Goal: Information Seeking & Learning: Compare options

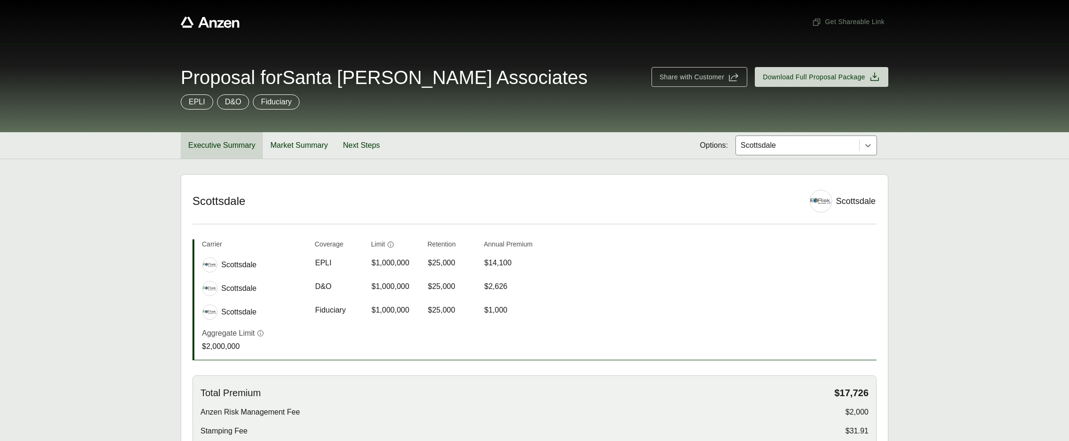
click at [219, 153] on button "Executive Summary" at bounding box center [222, 145] width 82 height 26
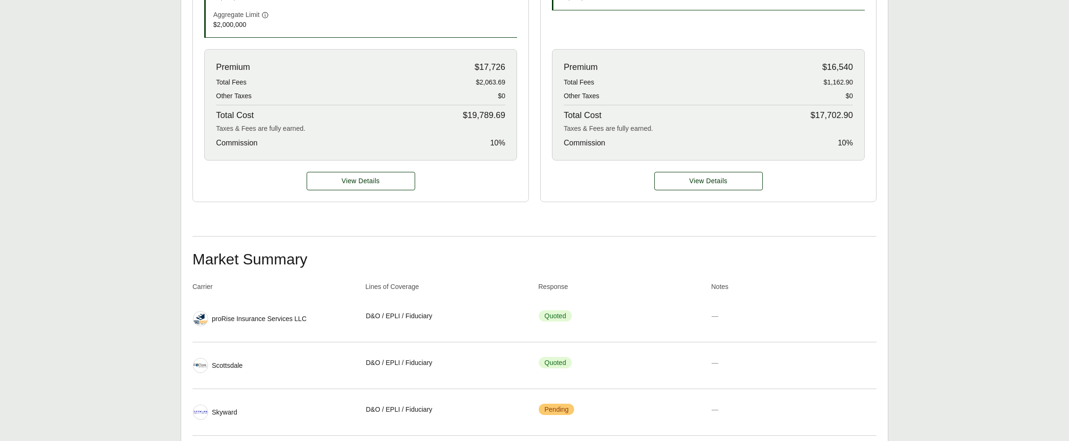
scroll to position [386, 0]
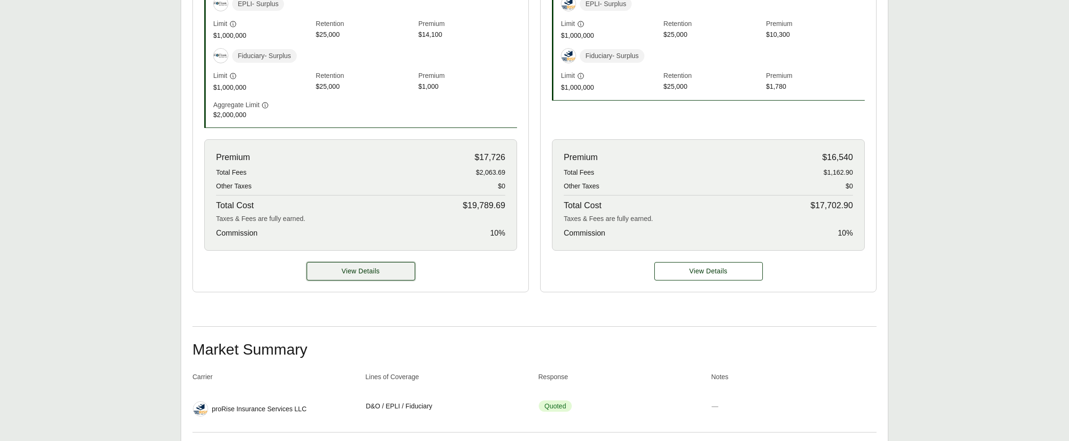
click at [387, 279] on button "View Details" at bounding box center [361, 271] width 109 height 18
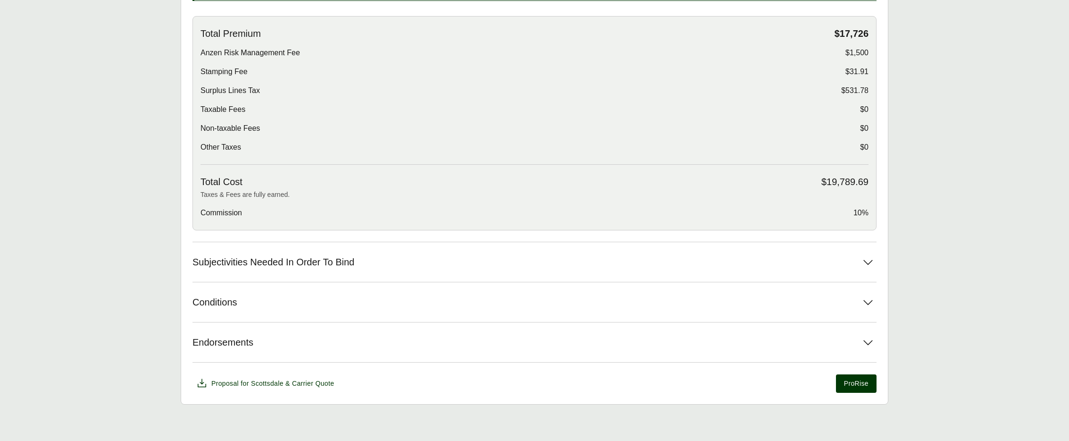
scroll to position [361, 0]
click at [390, 255] on button "Subjectivities Needed In Order To Bind" at bounding box center [535, 261] width 684 height 40
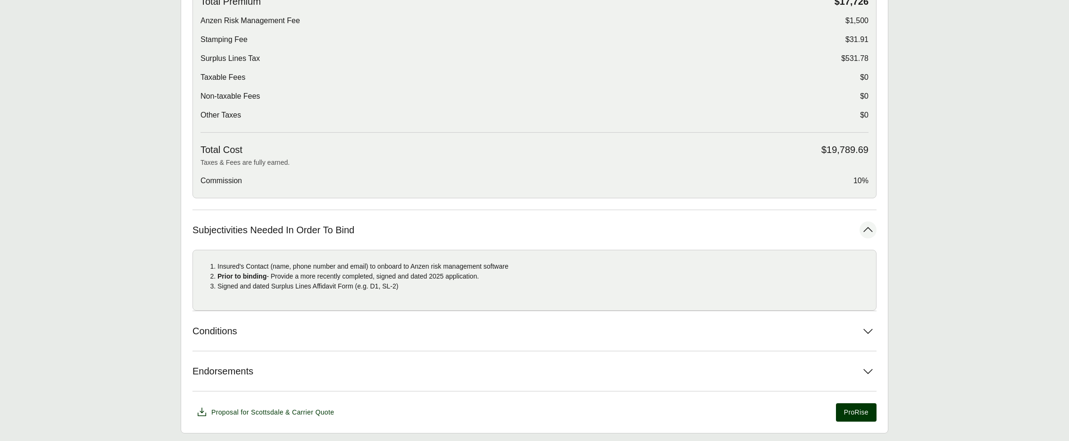
scroll to position [421, 0]
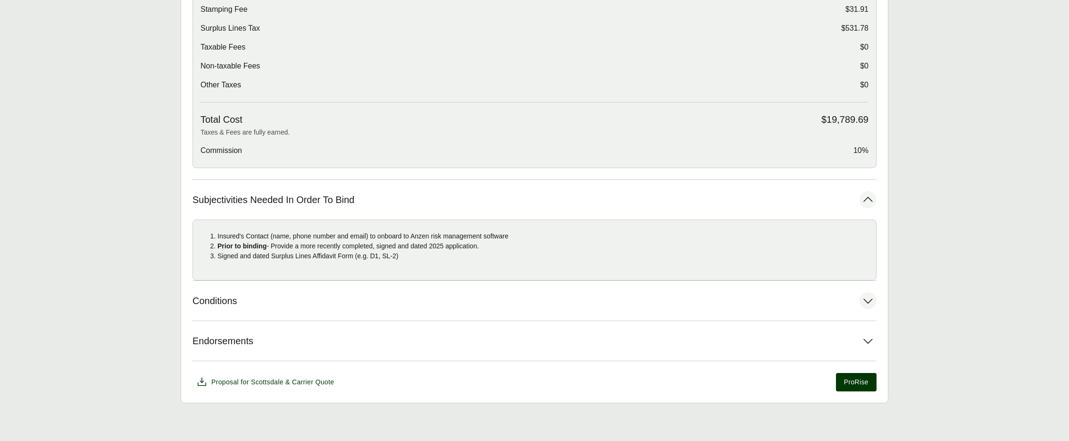
click at [395, 303] on button "Conditions" at bounding box center [535, 301] width 684 height 40
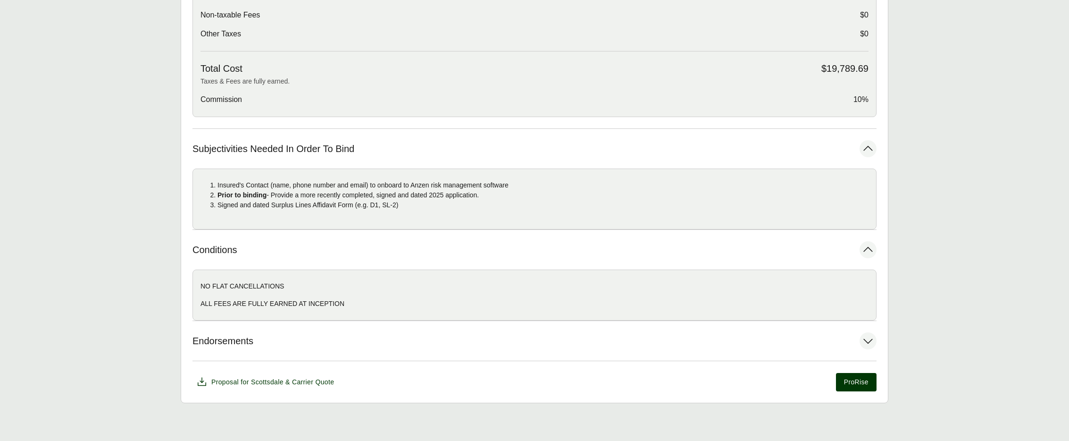
click at [419, 336] on button "Endorsements" at bounding box center [535, 341] width 684 height 40
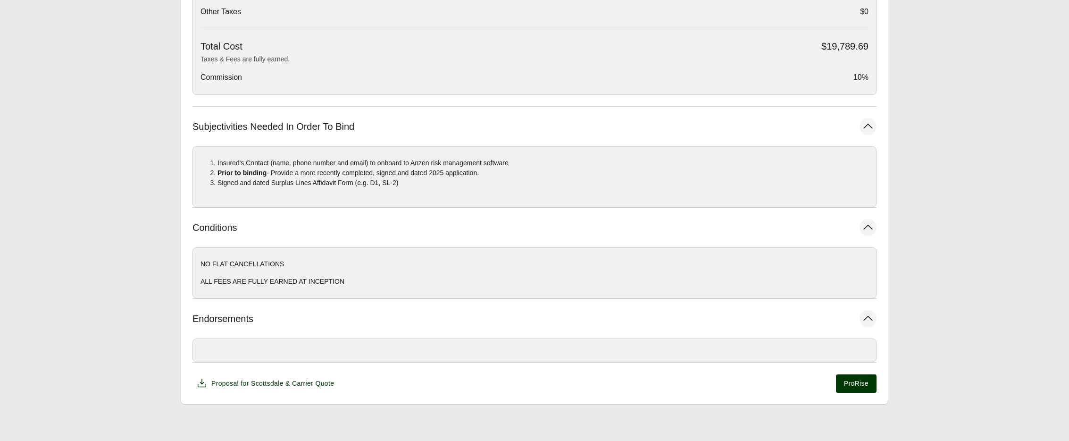
scroll to position [496, 0]
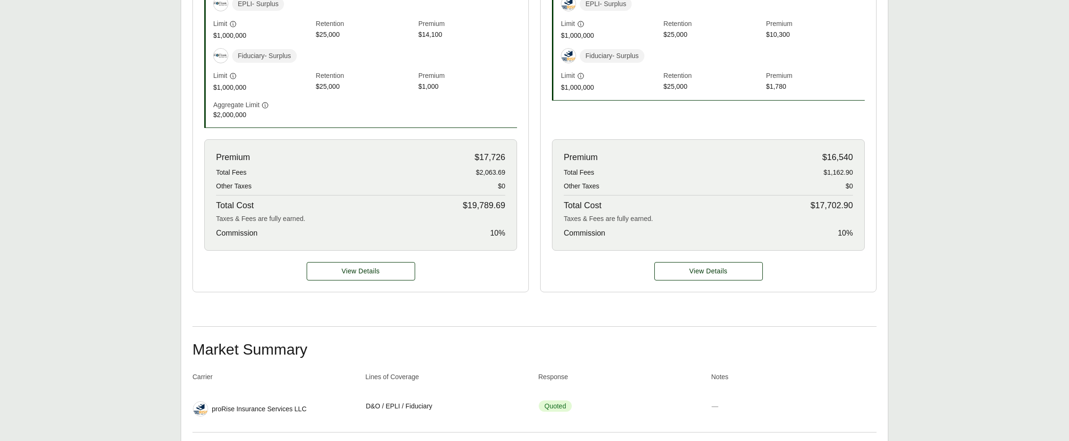
scroll to position [386, 0]
click at [698, 273] on span "View Details" at bounding box center [708, 271] width 38 height 10
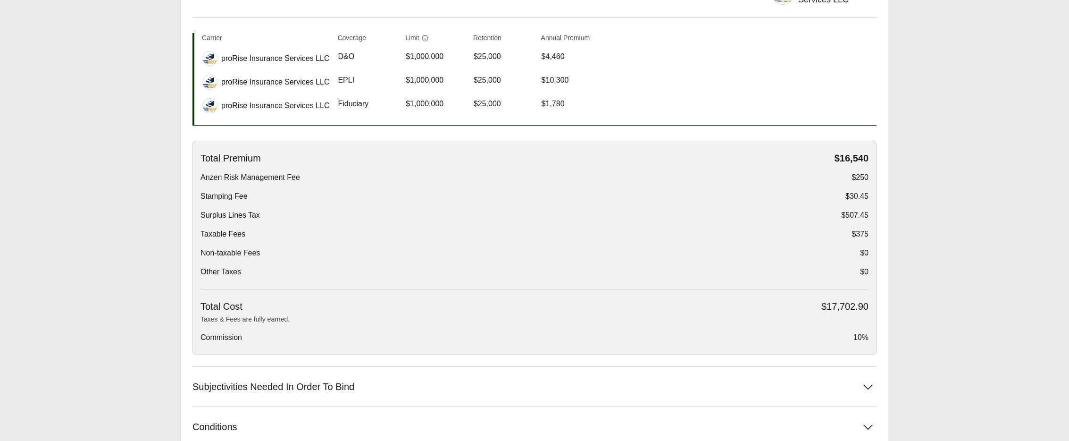
scroll to position [227, 0]
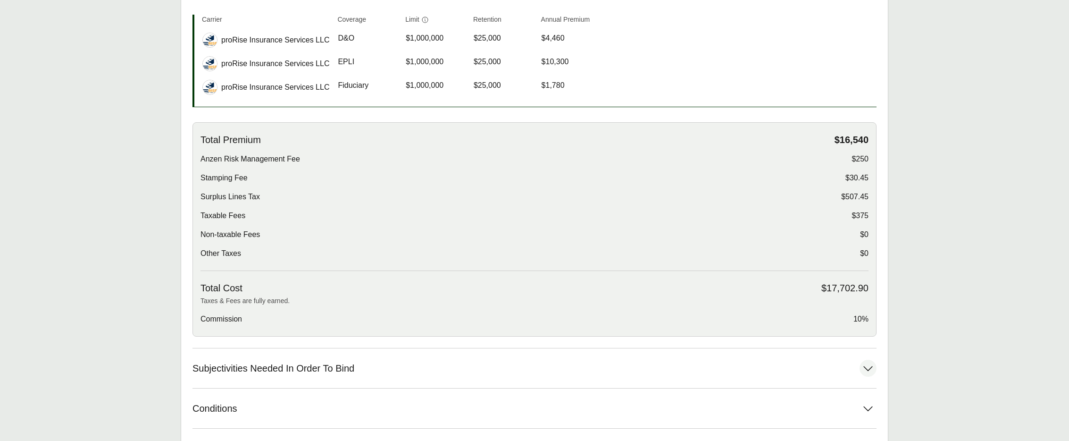
click at [665, 375] on button "Subjectivities Needed In Order To Bind" at bounding box center [535, 368] width 684 height 40
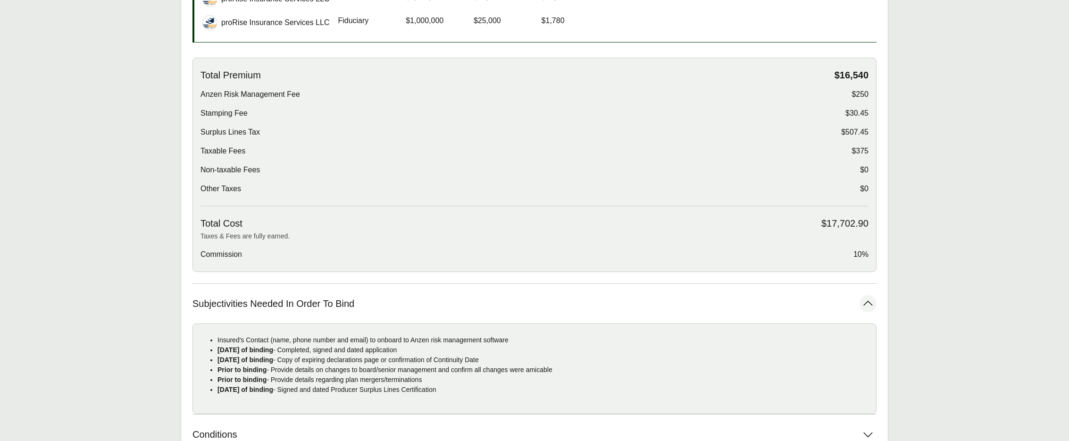
scroll to position [408, 0]
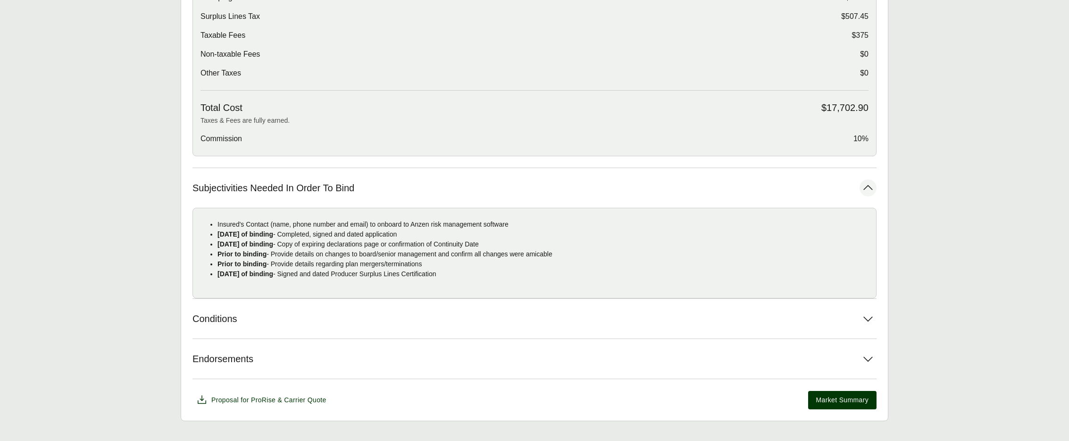
click at [269, 226] on p "Insured's Contact (name, phone number and email) to onboard to Anzen risk manag…" at bounding box center [543, 224] width 651 height 10
click at [264, 234] on strong "[DATE] of binding" at bounding box center [246, 234] width 56 height 8
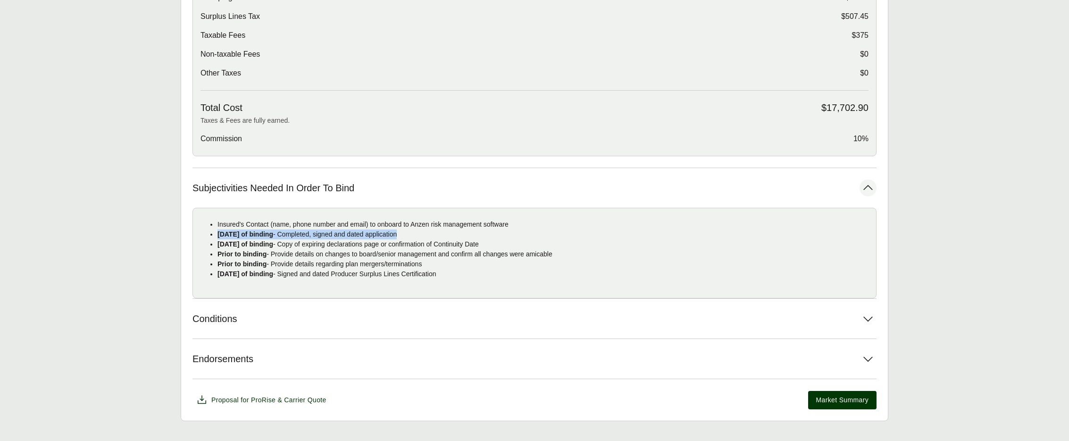
click at [264, 234] on strong "[DATE] of binding" at bounding box center [246, 234] width 56 height 8
click at [265, 247] on strong "[DATE] of binding" at bounding box center [246, 244] width 56 height 8
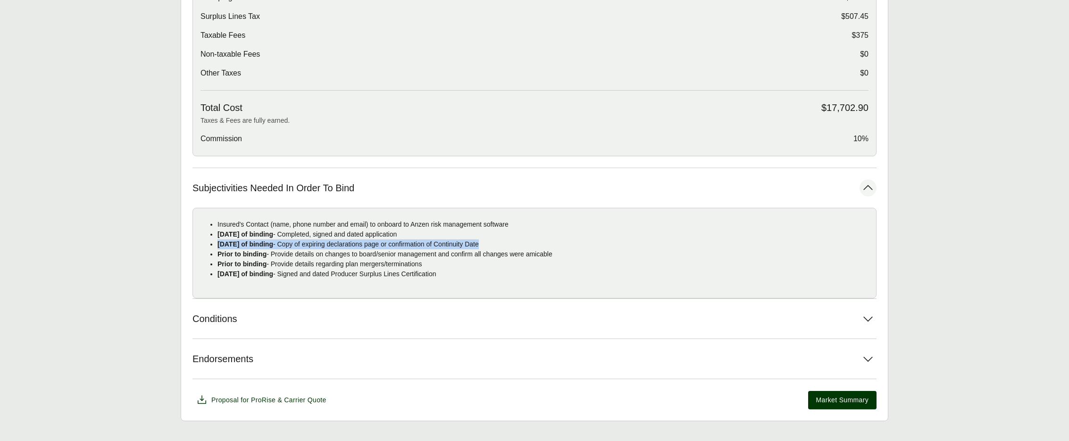
click at [265, 247] on strong "[DATE] of binding" at bounding box center [246, 244] width 56 height 8
click at [264, 256] on strong "Prior to binding" at bounding box center [242, 254] width 49 height 8
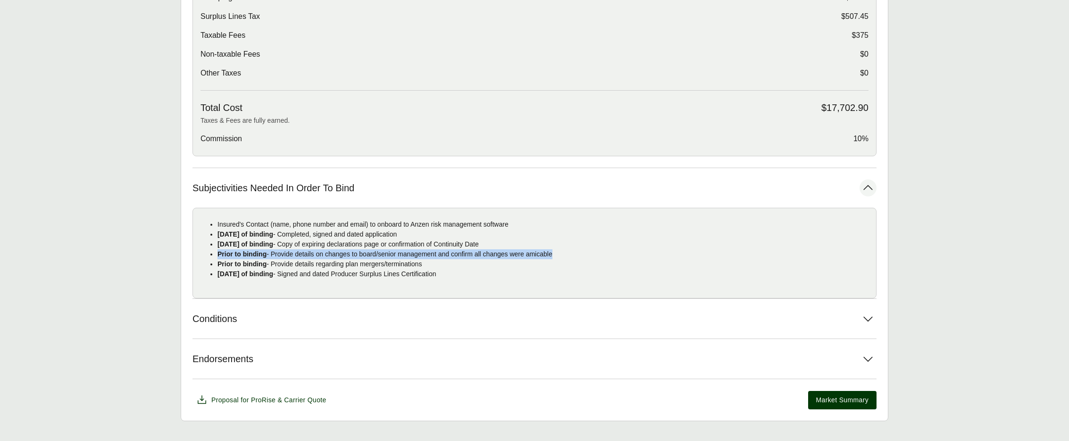
click at [264, 256] on strong "Prior to binding" at bounding box center [242, 254] width 49 height 8
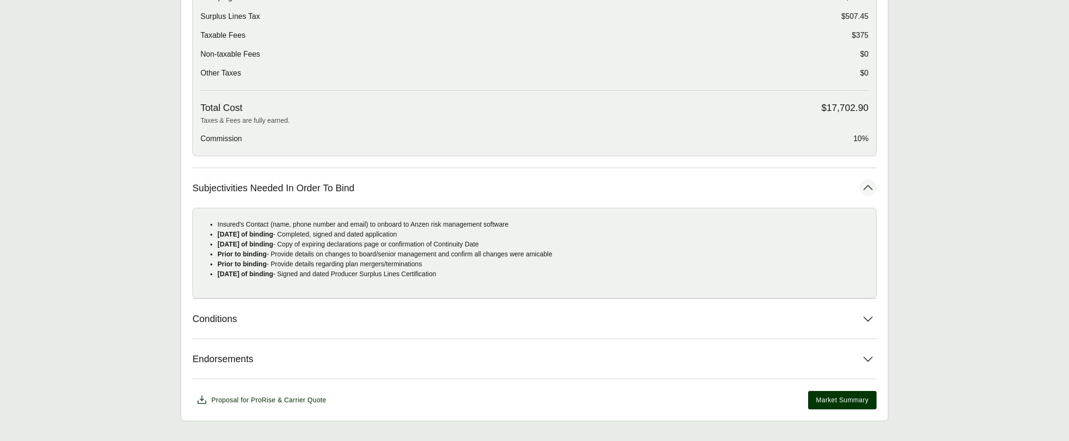
click at [309, 264] on p "Prior to binding - Provide details regarding plan mergers/terminations" at bounding box center [543, 264] width 651 height 10
click at [312, 275] on p "Within 10 days of binding - Signed and dated Producer Surplus Lines Certificati…" at bounding box center [543, 274] width 651 height 10
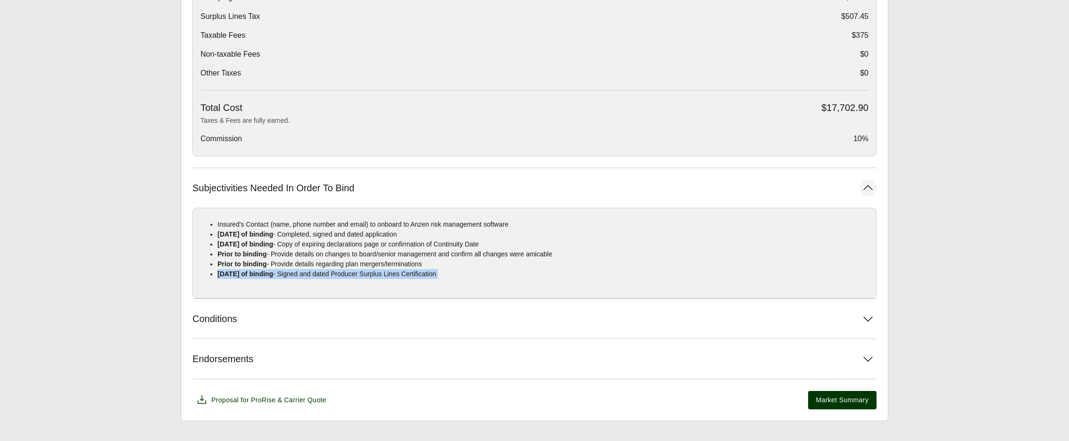
click at [312, 275] on p "Within 10 days of binding - Signed and dated Producer Surplus Lines Certificati…" at bounding box center [543, 274] width 651 height 10
click at [318, 270] on p "Within 10 days of binding - Signed and dated Producer Surplus Lines Certificati…" at bounding box center [543, 274] width 651 height 10
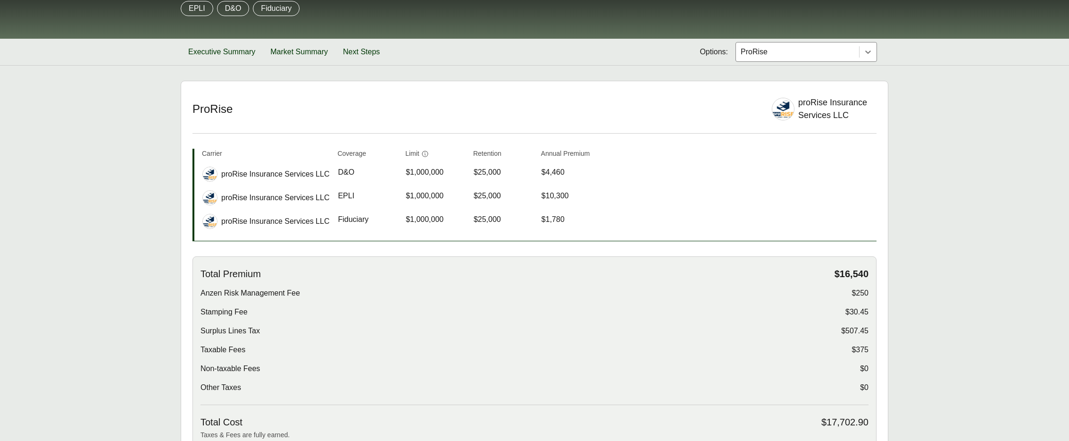
scroll to position [0, 0]
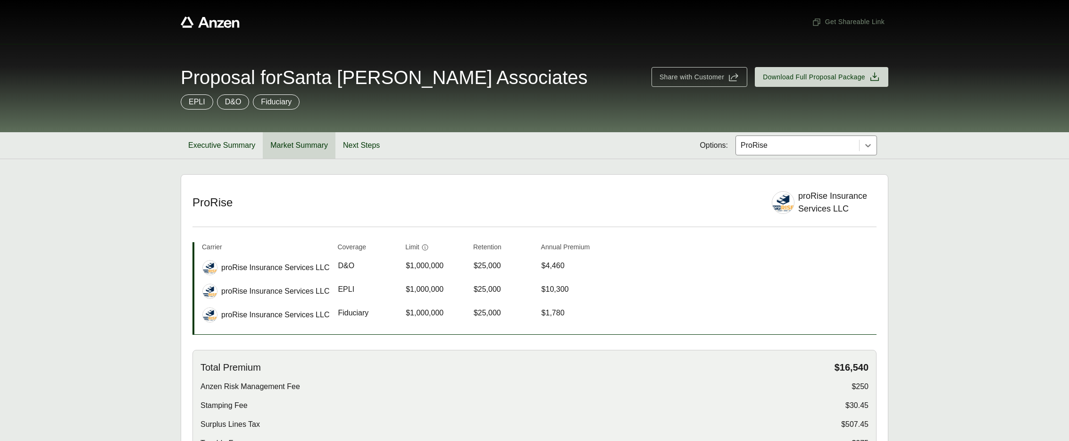
click at [305, 148] on button "Market Summary" at bounding box center [299, 145] width 73 height 26
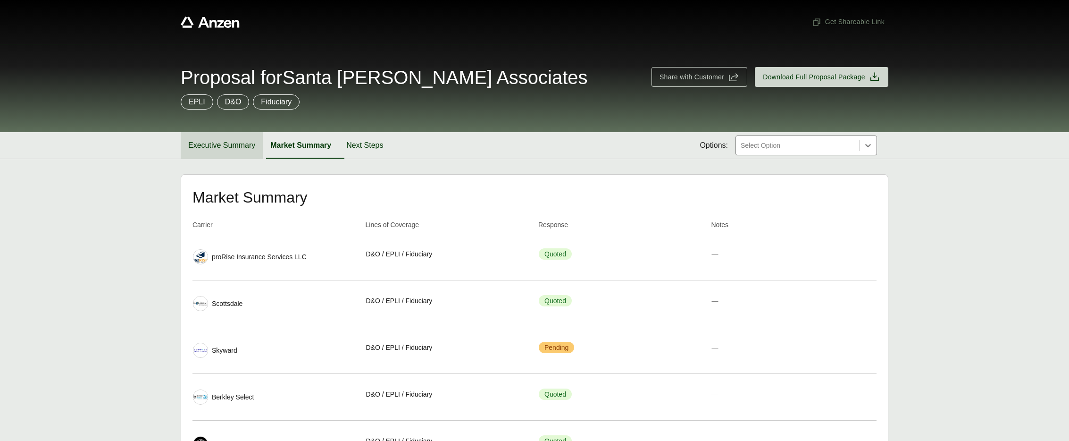
click at [231, 147] on button "Executive Summary" at bounding box center [222, 145] width 82 height 26
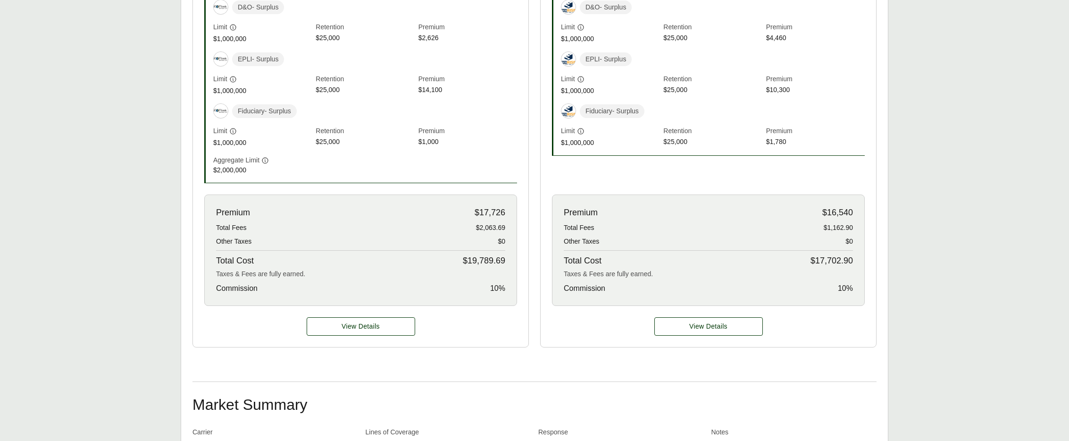
scroll to position [149, 0]
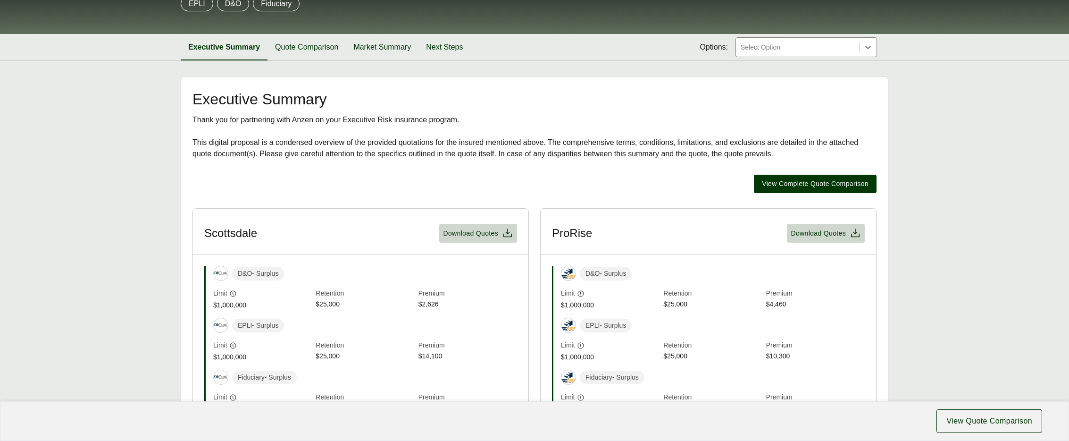
scroll to position [106, 0]
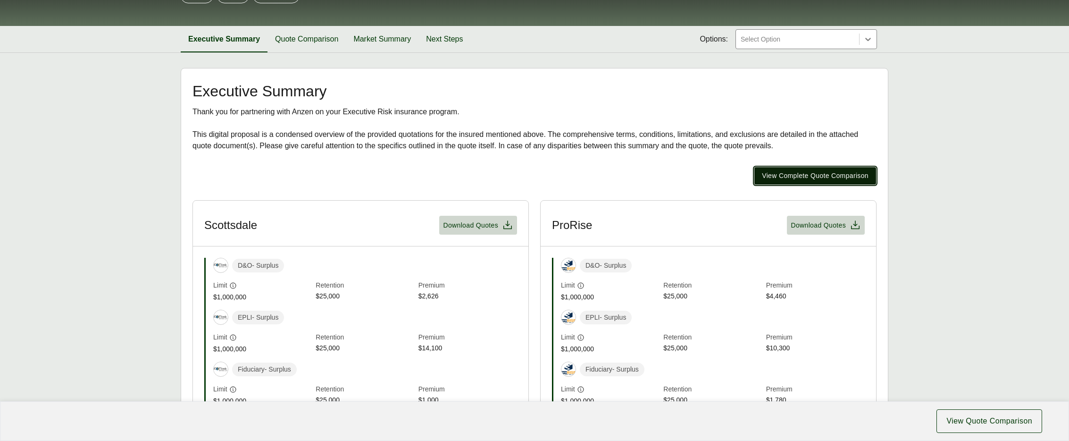
click at [864, 177] on span "View Complete Quote Comparison" at bounding box center [815, 176] width 107 height 10
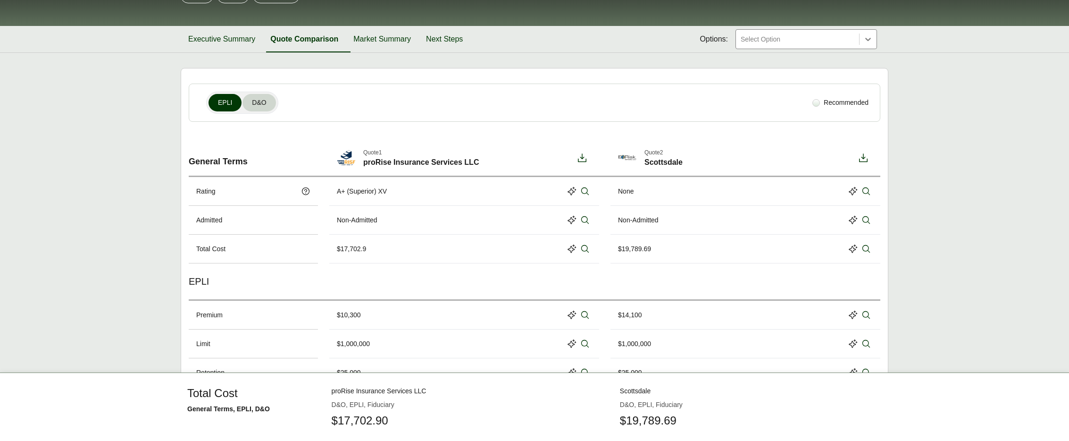
click at [256, 101] on span "D&O" at bounding box center [259, 103] width 14 height 10
click at [217, 100] on button "EPLI" at bounding box center [225, 102] width 33 height 17
click at [252, 100] on span "D&O" at bounding box center [259, 103] width 14 height 10
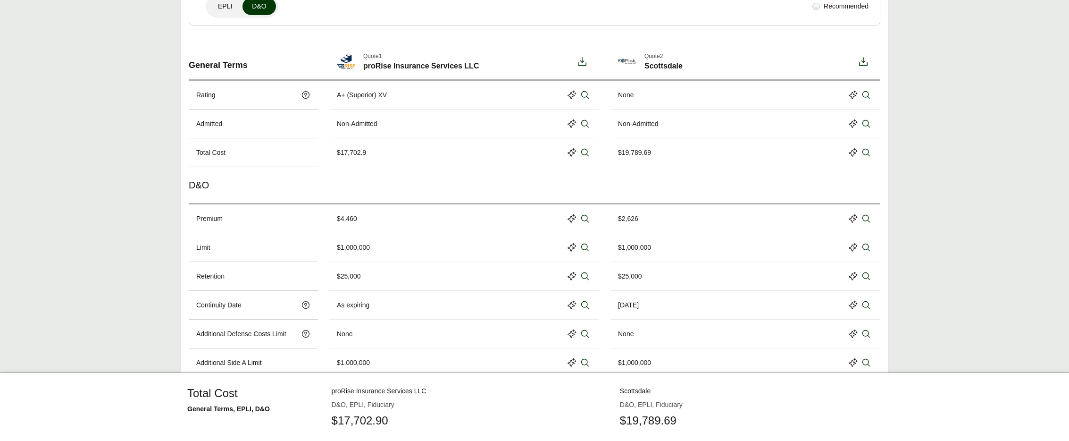
scroll to position [203, 0]
click at [222, 10] on span "EPLI" at bounding box center [225, 6] width 14 height 10
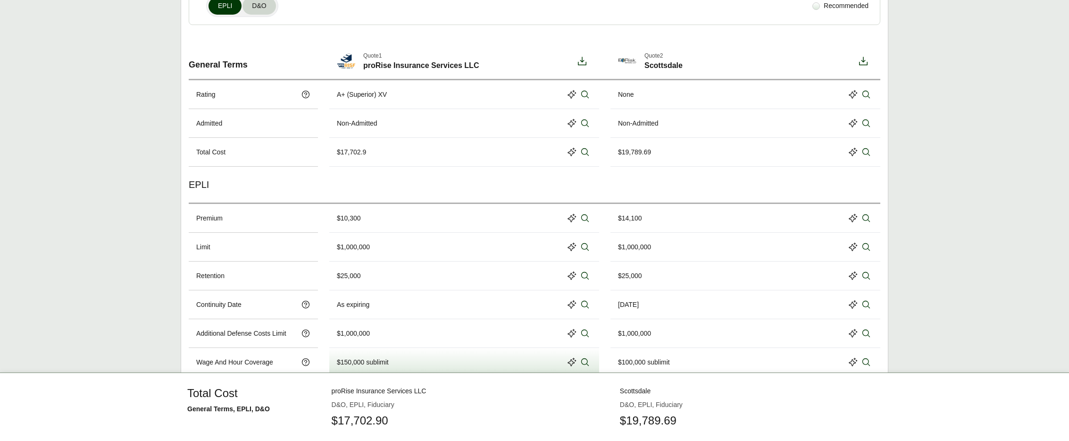
click at [259, 9] on span "D&O" at bounding box center [259, 6] width 14 height 10
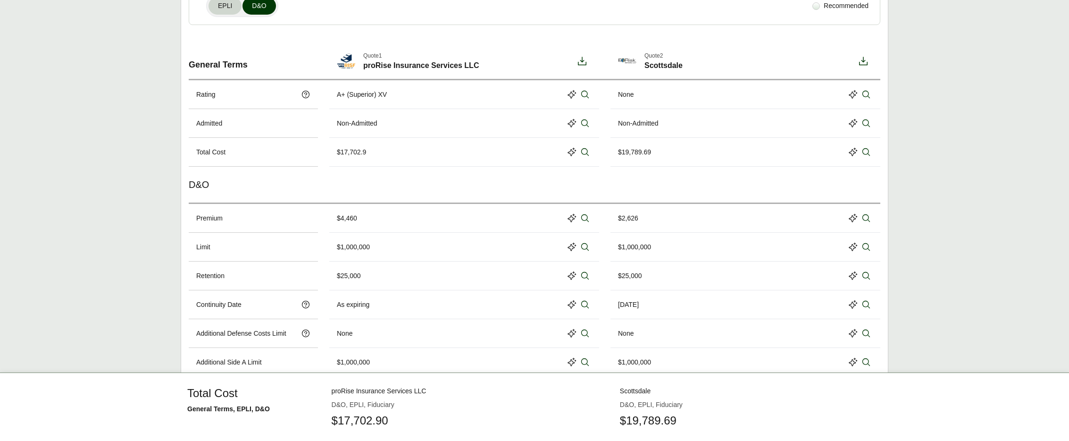
click at [228, 10] on span "EPLI" at bounding box center [225, 6] width 14 height 10
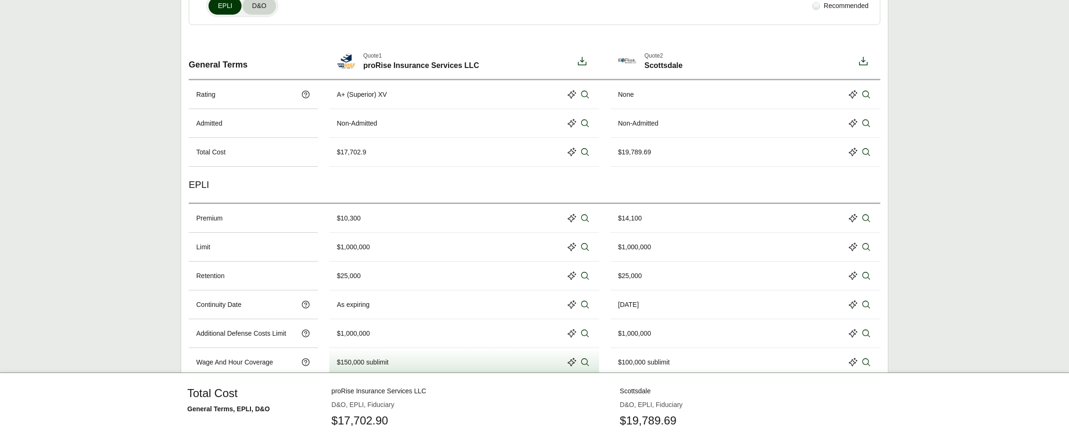
click at [258, 12] on button "D&O" at bounding box center [259, 5] width 33 height 17
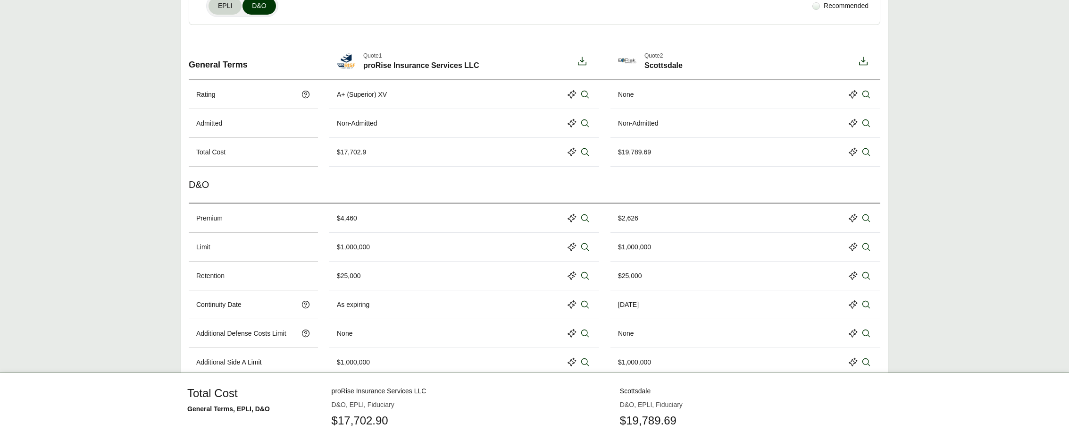
click at [226, 9] on span "EPLI" at bounding box center [225, 6] width 14 height 10
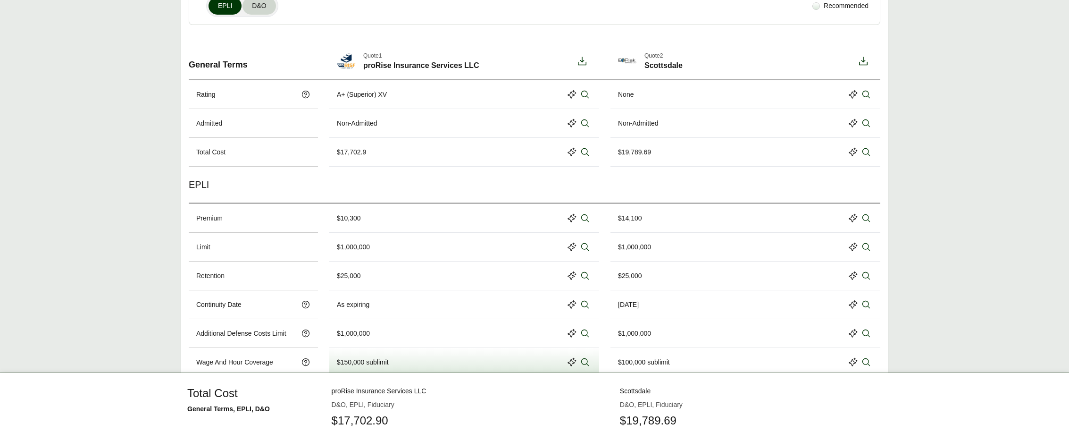
click at [260, 8] on span "D&O" at bounding box center [259, 6] width 14 height 10
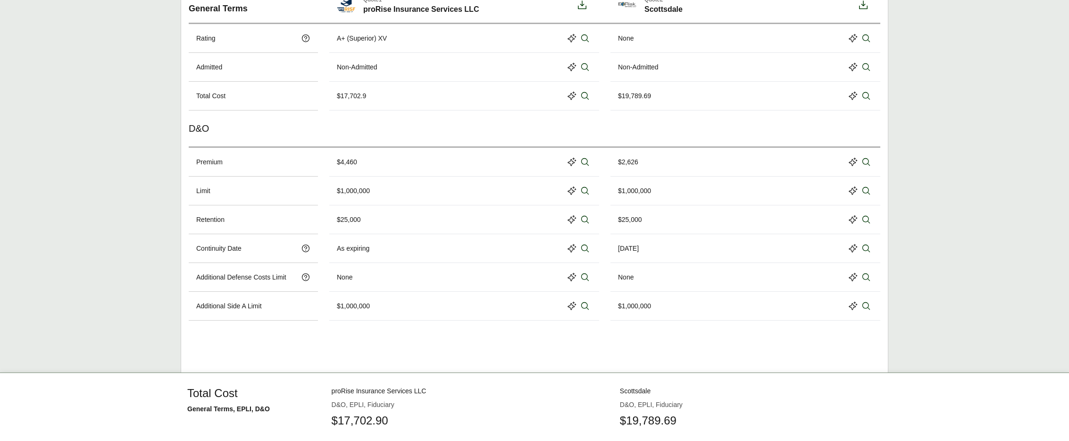
scroll to position [0, 0]
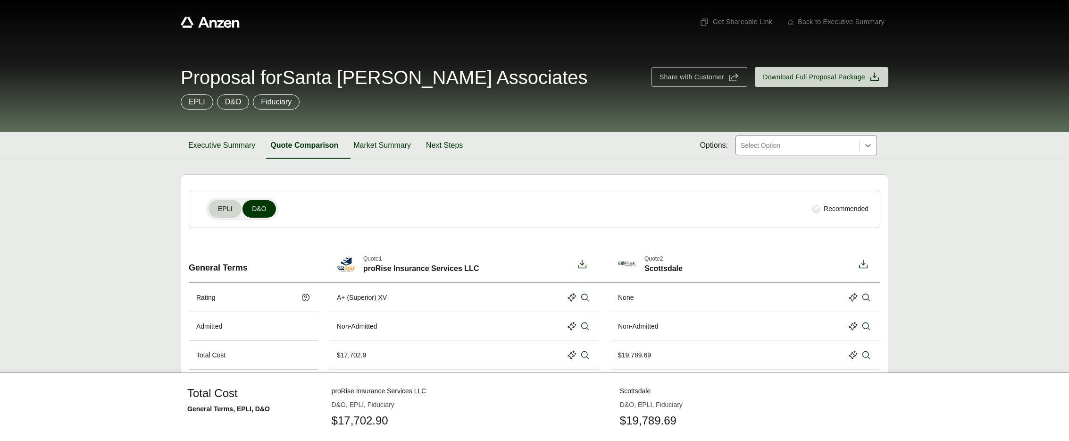
click at [230, 207] on span "EPLI" at bounding box center [225, 209] width 14 height 10
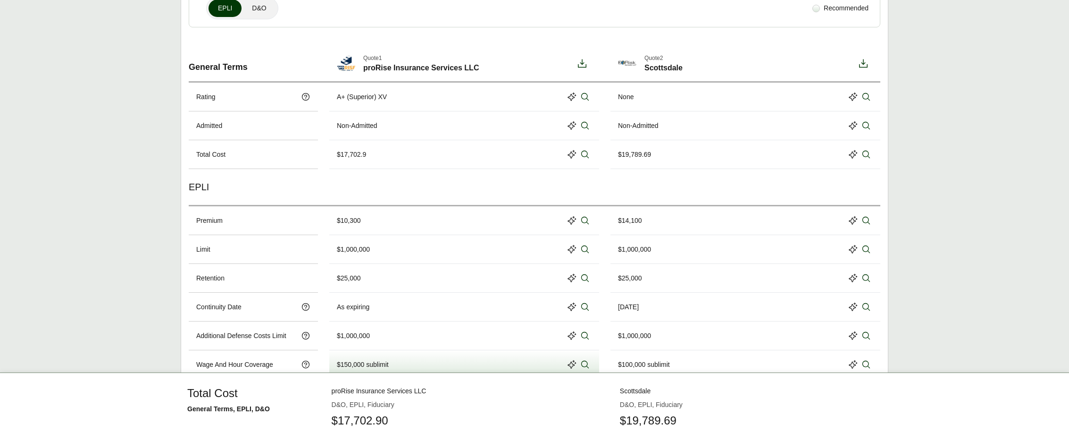
scroll to position [194, 0]
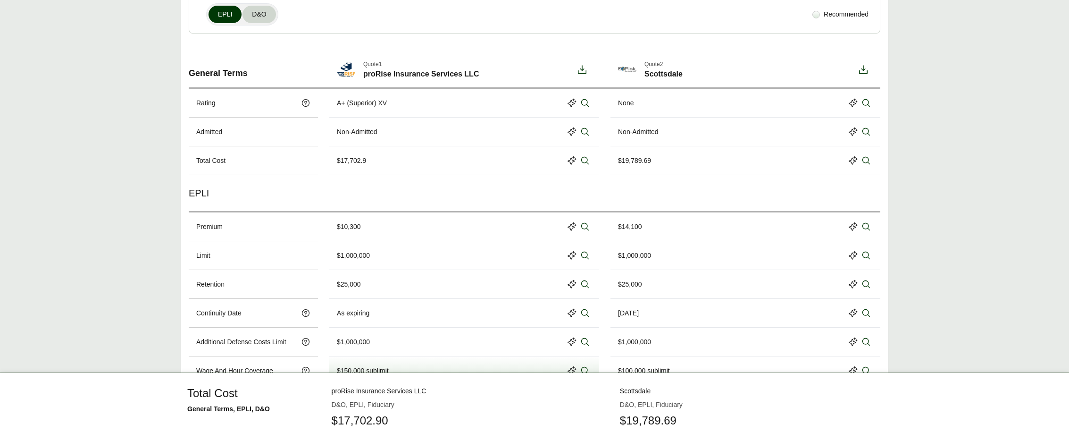
click at [253, 15] on span "D&O" at bounding box center [259, 14] width 14 height 10
click at [220, 15] on span "EPLI" at bounding box center [225, 14] width 14 height 10
click at [260, 14] on span "D&O" at bounding box center [259, 14] width 14 height 10
click at [229, 15] on span "EPLI" at bounding box center [225, 14] width 14 height 10
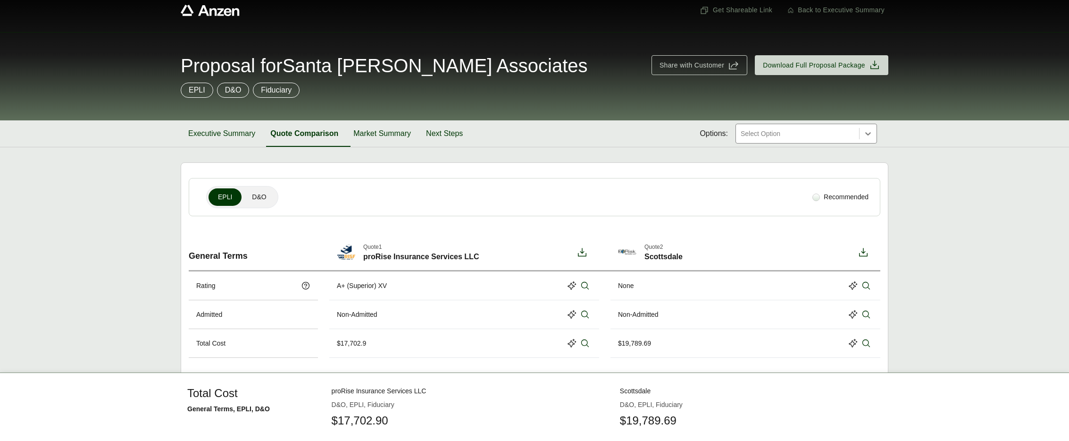
scroll to position [0, 0]
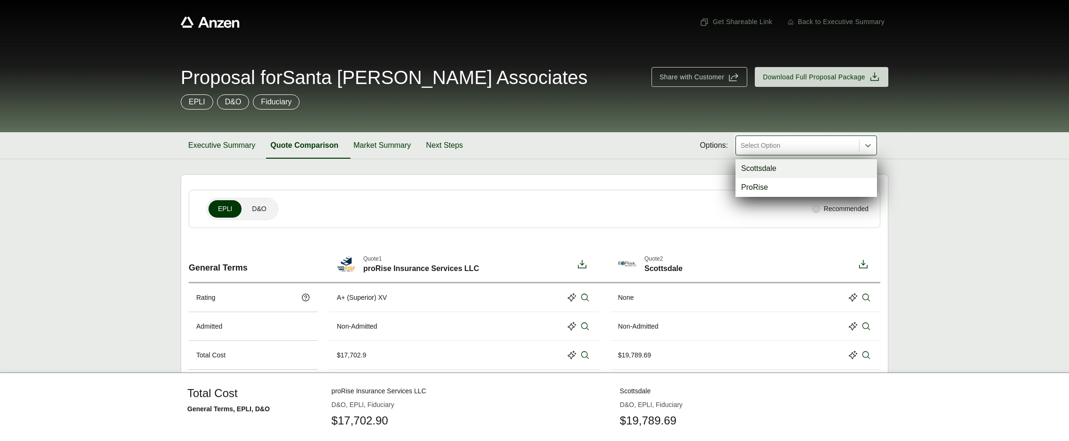
click at [840, 143] on div at bounding box center [798, 145] width 116 height 11
click at [816, 168] on div "Scottsdale" at bounding box center [807, 168] width 142 height 19
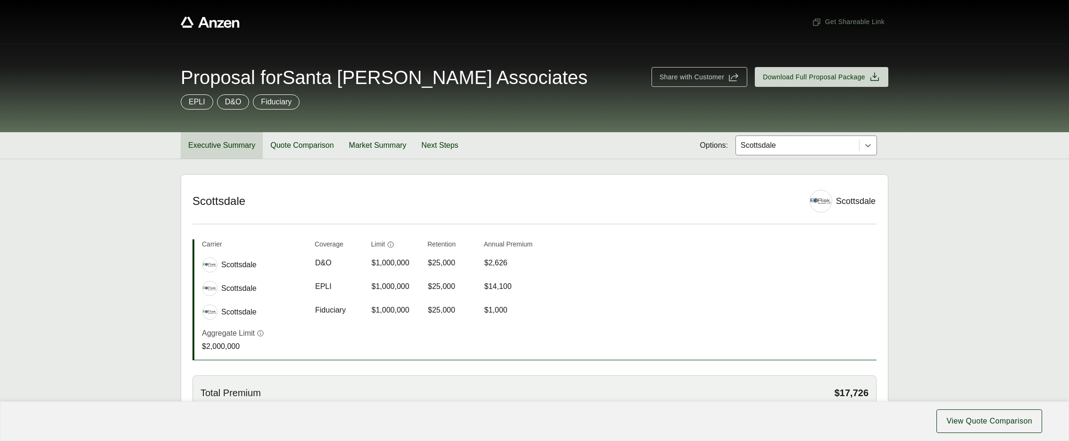
click at [191, 147] on button "Executive Summary" at bounding box center [222, 145] width 82 height 26
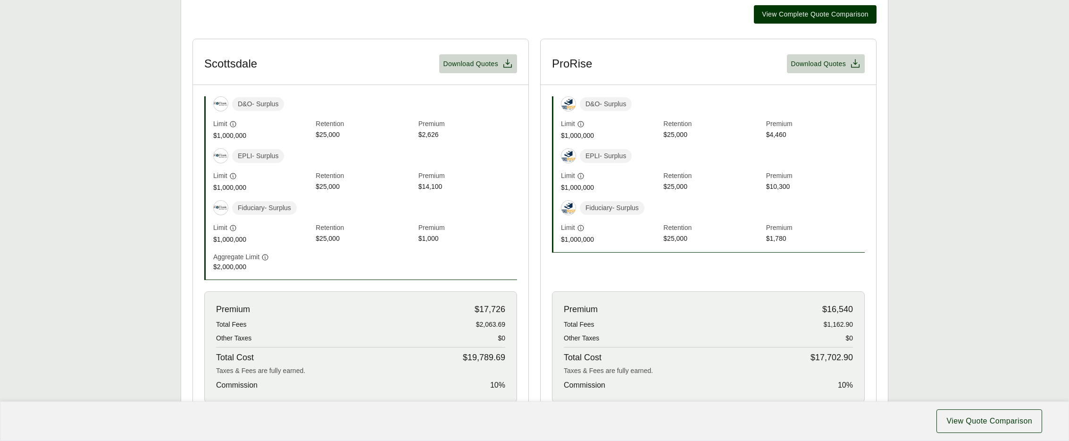
scroll to position [275, 0]
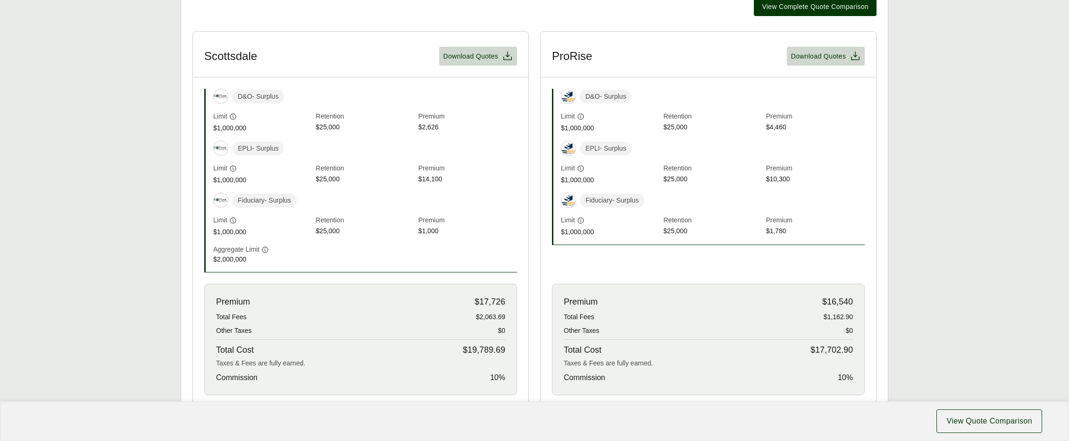
click at [501, 302] on span "$17,726" at bounding box center [490, 301] width 31 height 13
click at [487, 302] on span "$17,726" at bounding box center [490, 301] width 31 height 13
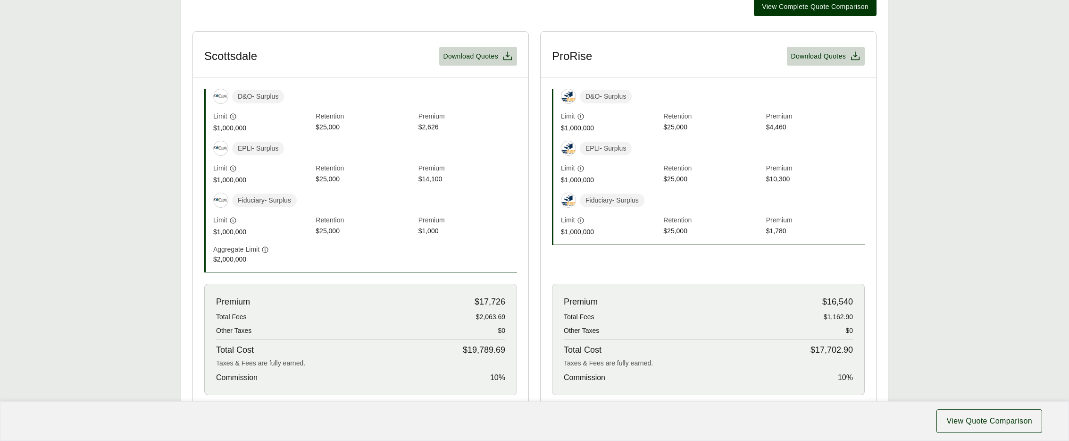
click at [487, 302] on span "$17,726" at bounding box center [490, 301] width 31 height 13
click at [506, 302] on div "Premium $17,726 Total Fees $2,063.69 Other Taxes $0 Total Cost $19,789.69 Taxes…" at bounding box center [360, 339] width 313 height 111
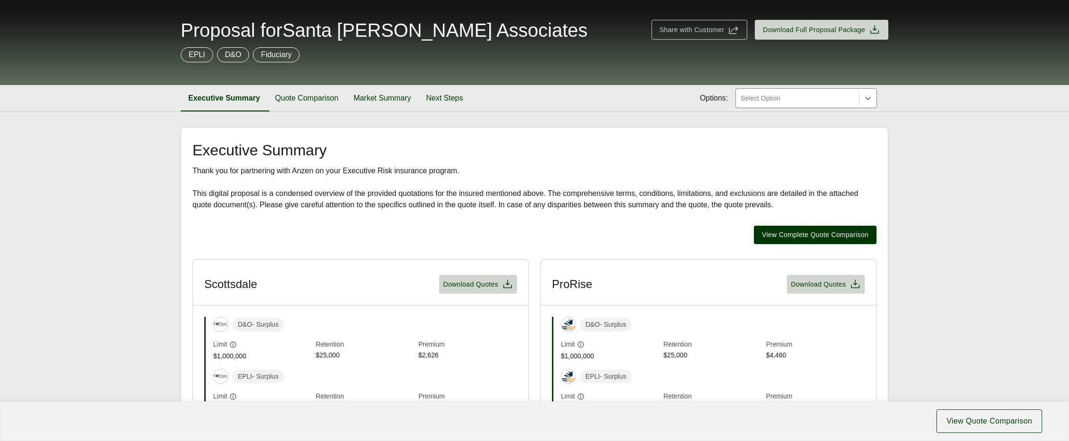
scroll to position [0, 0]
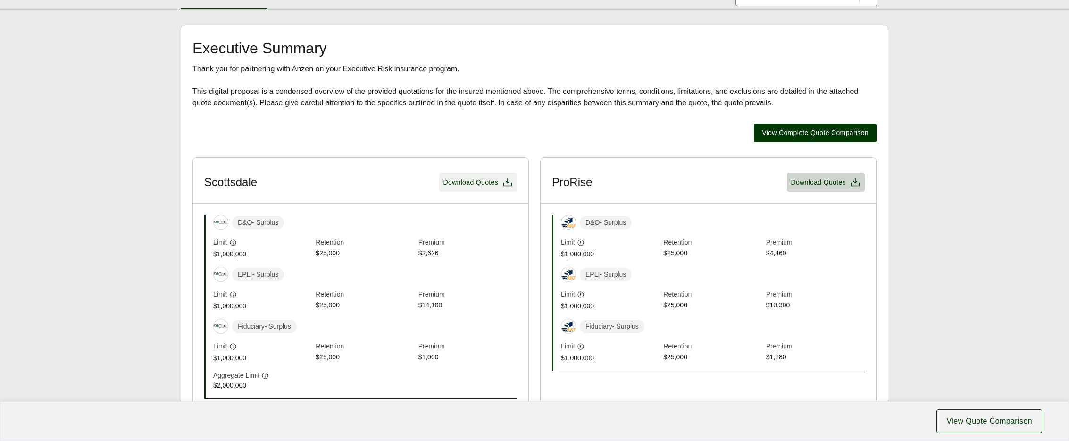
scroll to position [245, 0]
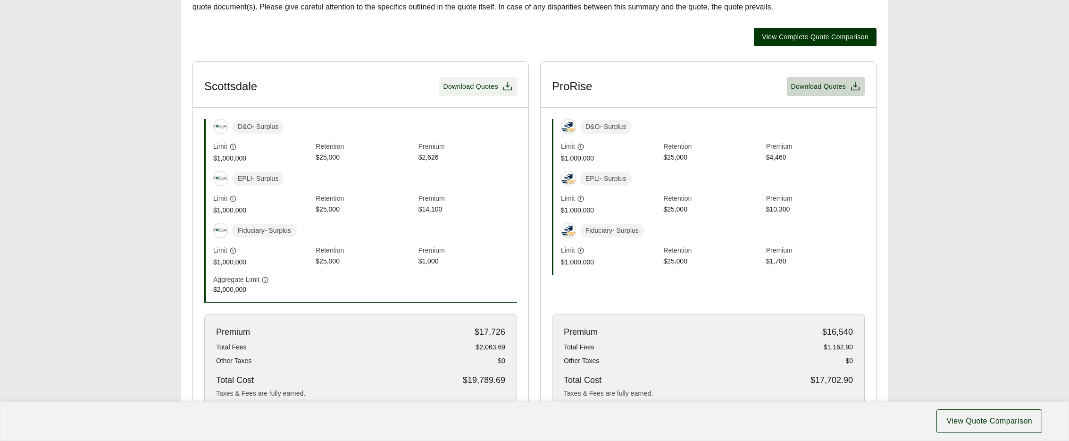
click at [469, 81] on span "Download Quotes" at bounding box center [478, 86] width 70 height 11
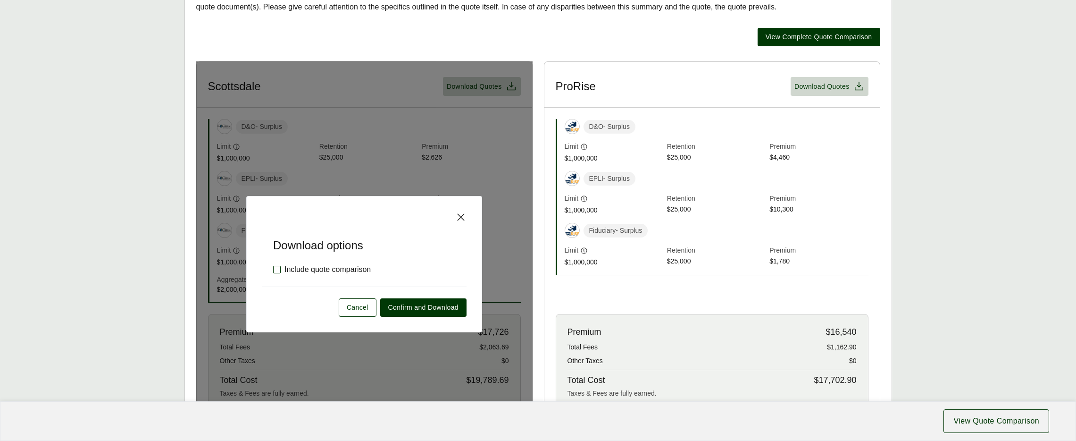
click at [362, 268] on label "Include quote comparison" at bounding box center [322, 269] width 98 height 11
click at [407, 303] on span "Confirm and Download" at bounding box center [423, 307] width 70 height 10
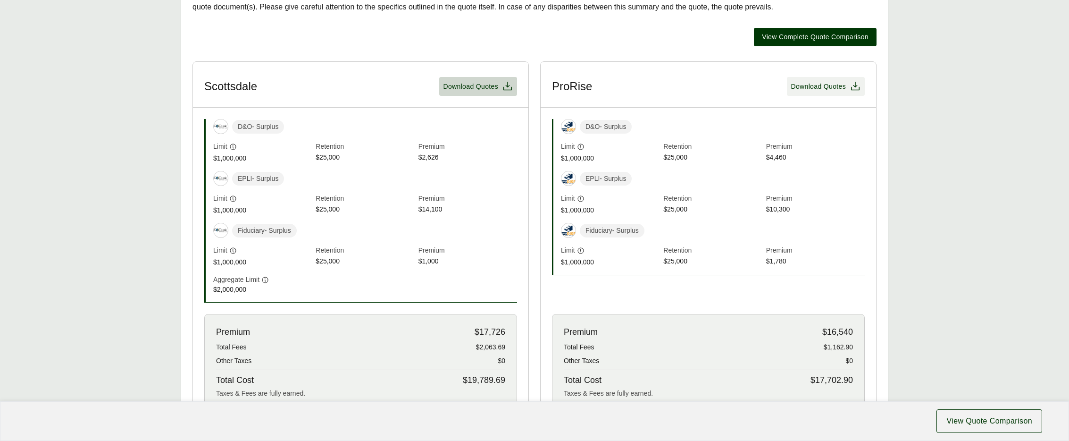
click at [808, 84] on span "Download Quotes" at bounding box center [818, 87] width 55 height 10
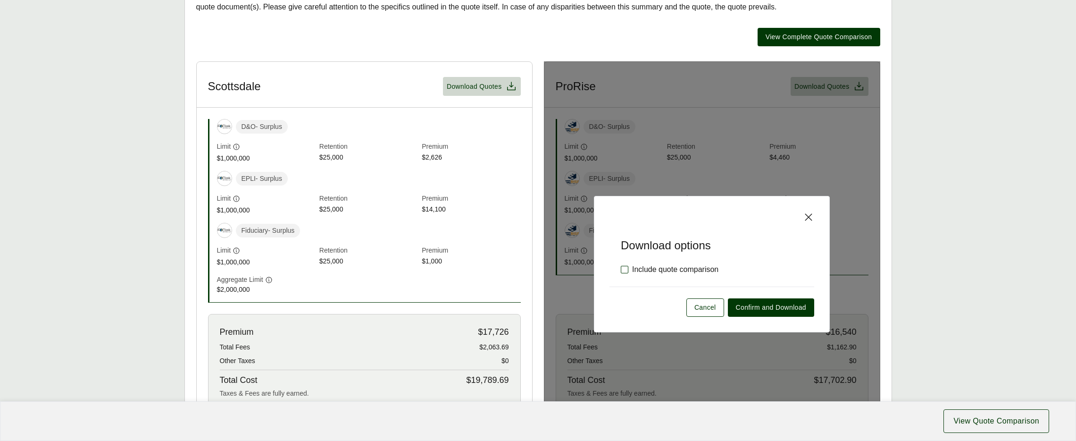
click at [711, 269] on label "Include quote comparison" at bounding box center [670, 269] width 98 height 11
click at [761, 307] on span "Confirm and Download" at bounding box center [771, 307] width 70 height 10
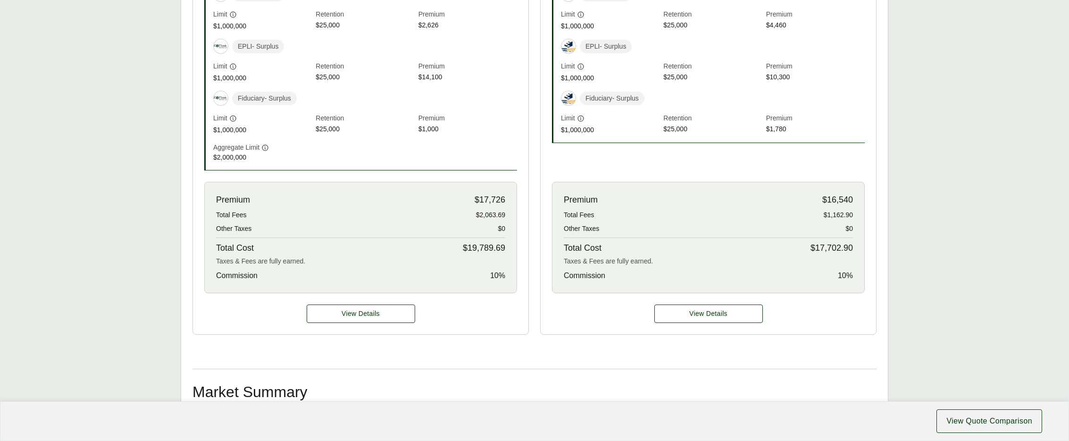
scroll to position [456, 0]
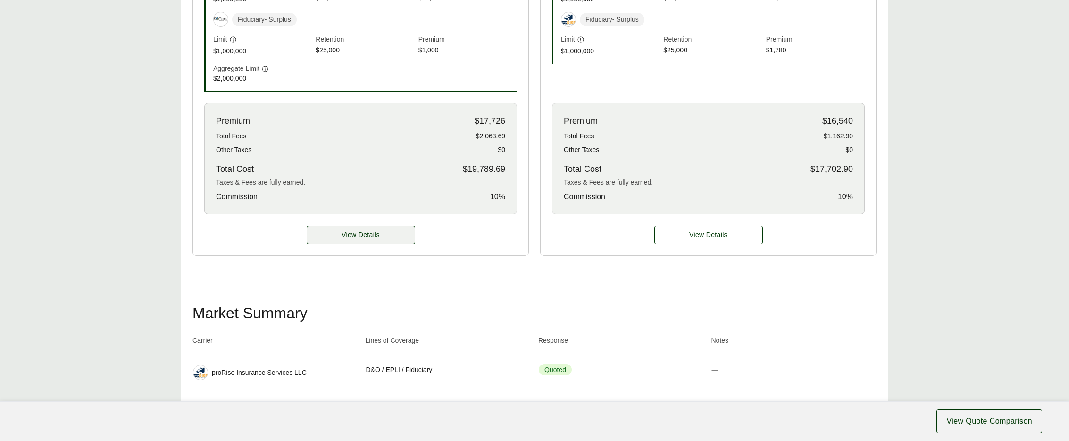
click at [360, 239] on span "View Details" at bounding box center [361, 235] width 38 height 10
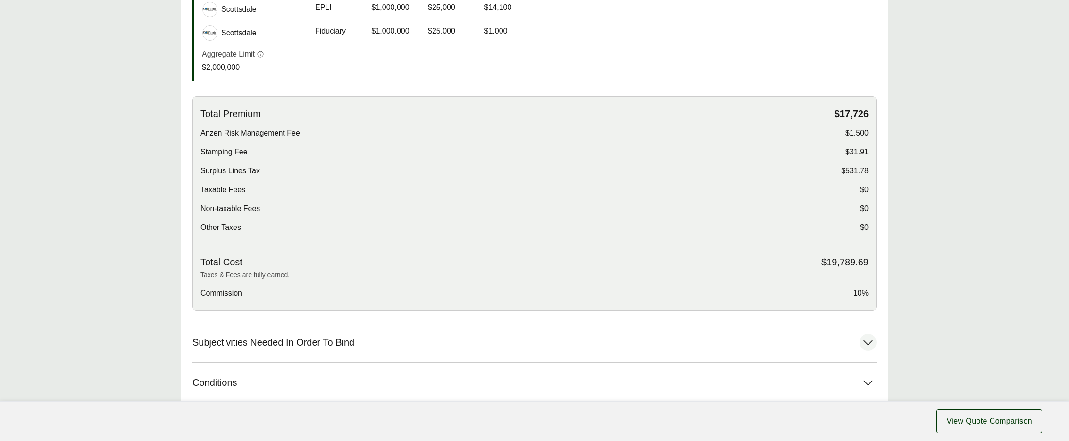
click at [341, 345] on span "Subjectivities Needed In Order To Bind" at bounding box center [274, 342] width 162 height 12
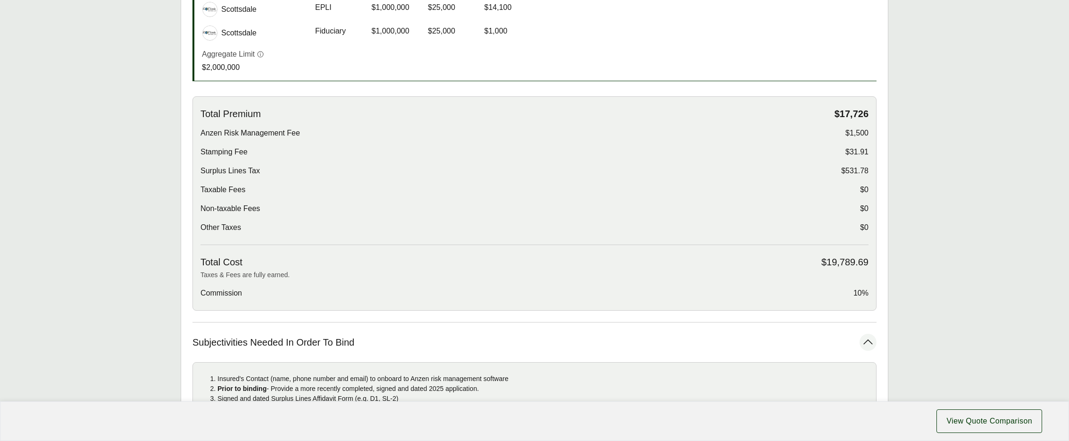
scroll to position [459, 0]
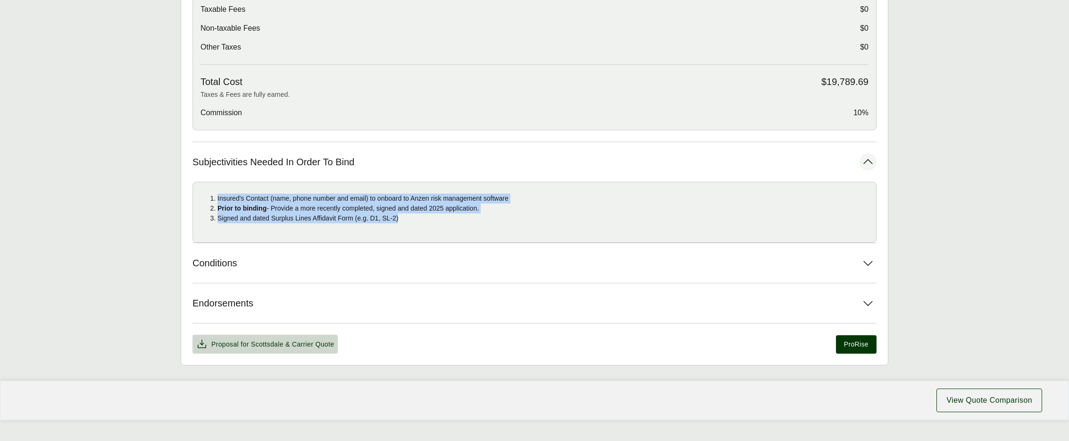
drag, startPoint x: 208, startPoint y: 198, endPoint x: 417, endPoint y: 218, distance: 209.5
click at [417, 218] on ol "Insured's Contact (name, phone number and email) to onboard to Anzen risk manag…" at bounding box center [535, 208] width 668 height 30
copy ol "Insured's Contact (name, phone number and email) to onboard to Anzen risk manag…"
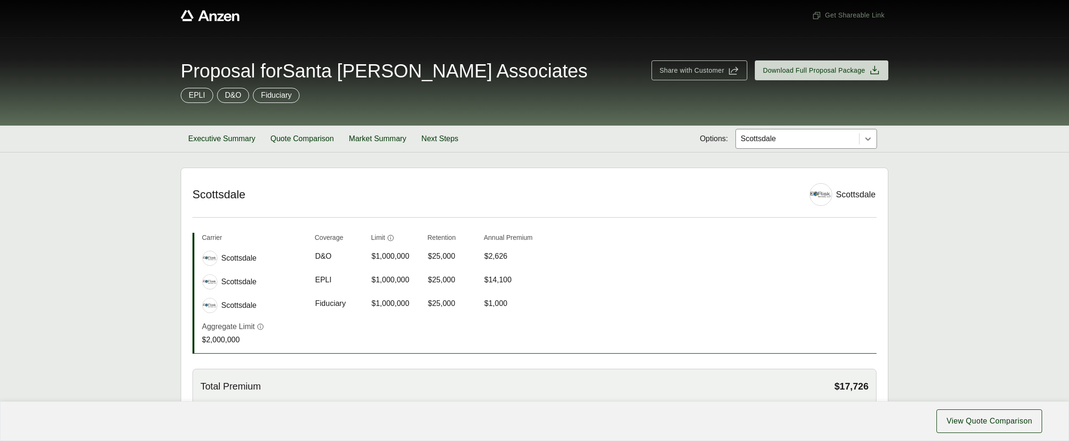
scroll to position [0, 0]
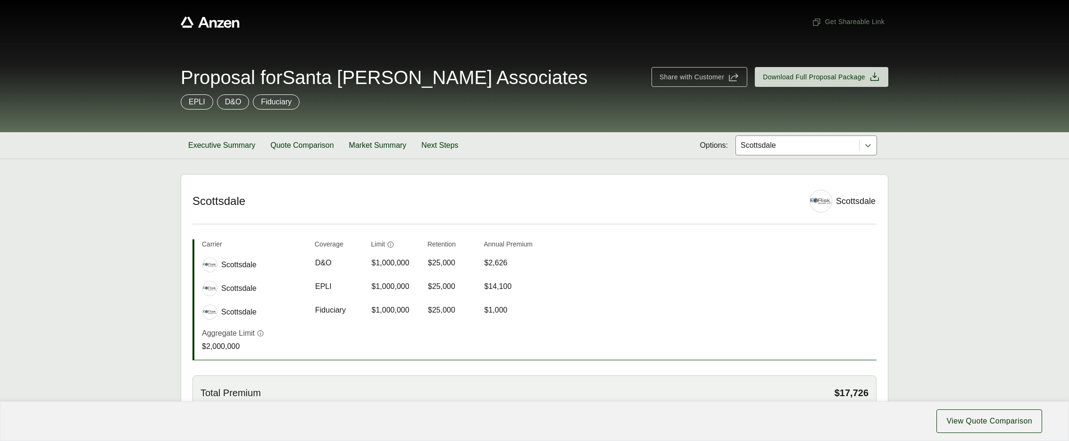
click at [818, 156] on div "Executive Summary Quote Comparison Market Summary Next Steps Options: [GEOGRAPH…" at bounding box center [535, 145] width 708 height 26
click at [815, 151] on div at bounding box center [798, 145] width 116 height 11
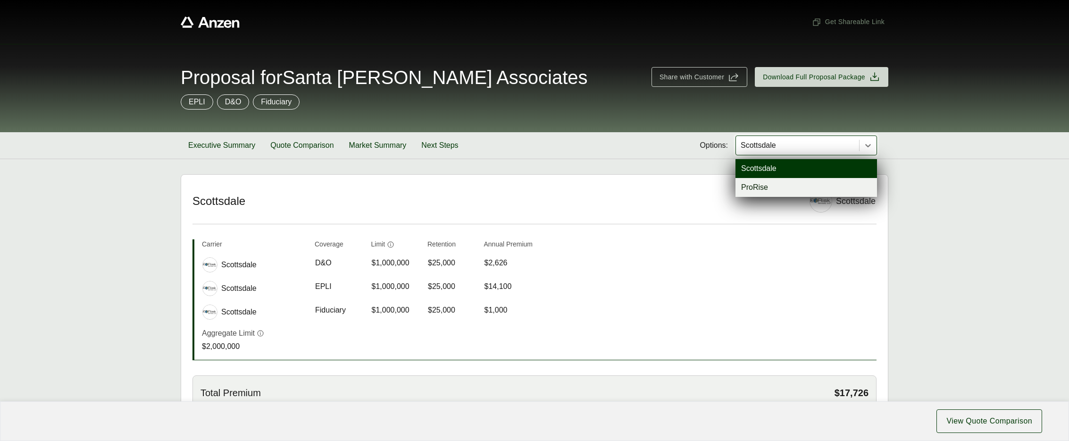
click at [787, 188] on div "ProRise" at bounding box center [807, 187] width 142 height 19
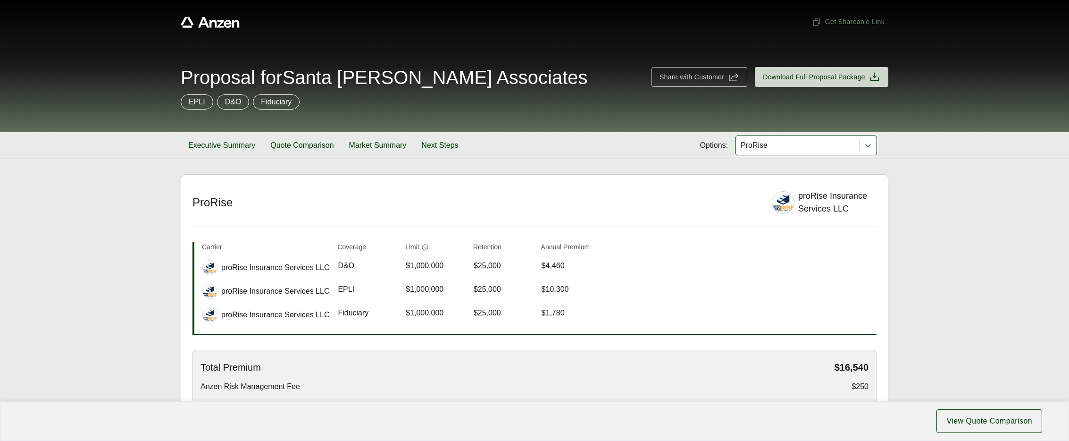
scroll to position [197, 0]
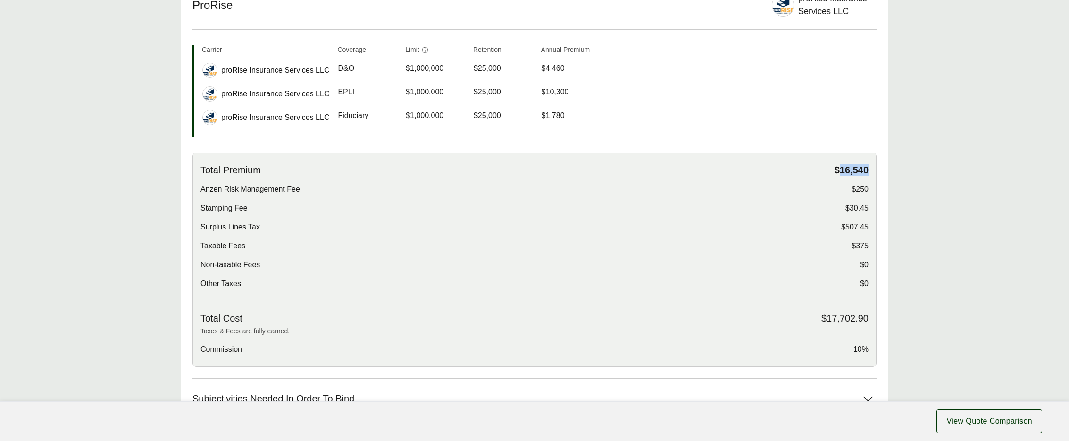
drag, startPoint x: 835, startPoint y: 169, endPoint x: 871, endPoint y: 170, distance: 35.4
click at [871, 170] on div "Total Premium $16,540 Anzen Risk Management Fee $250 Stamping Fee $30.45 Surplu…" at bounding box center [535, 259] width 684 height 214
copy span "16,540"
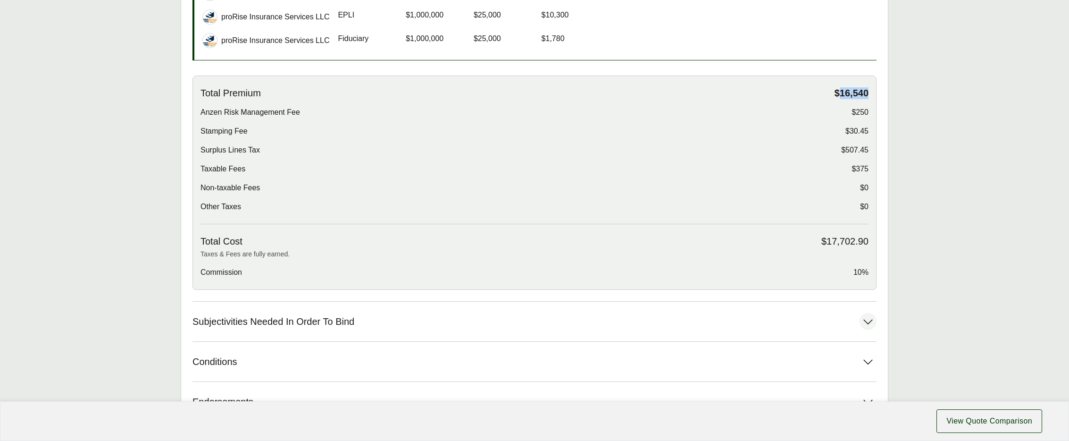
click at [427, 331] on button "Subjectivities Needed In Order To Bind" at bounding box center [535, 322] width 684 height 40
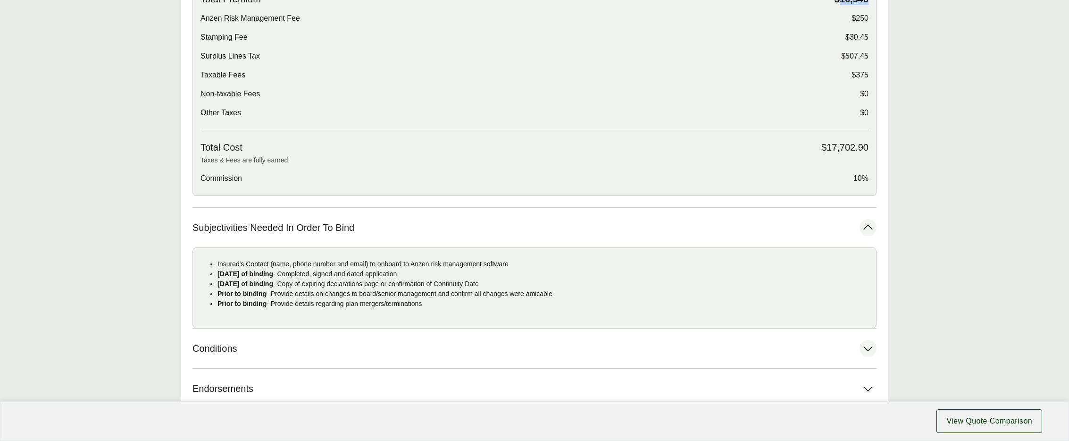
scroll to position [418, 0]
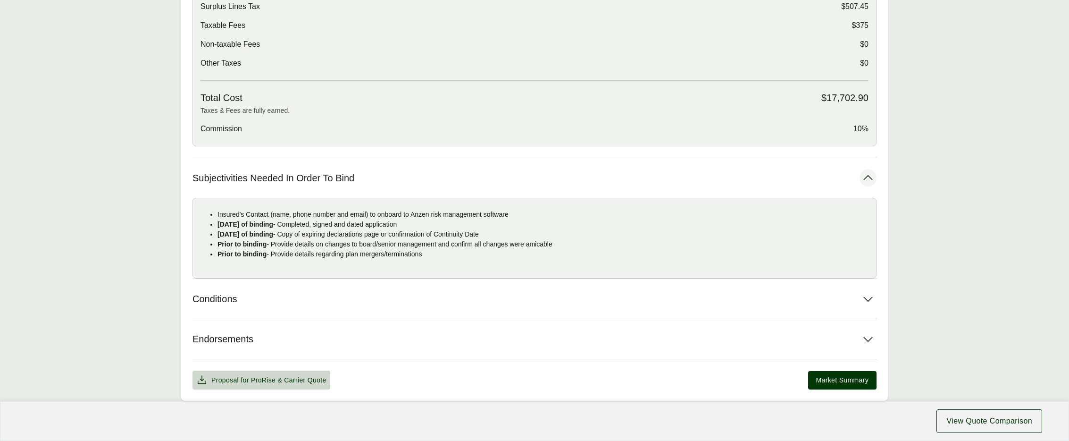
drag, startPoint x: 217, startPoint y: 216, endPoint x: 451, endPoint y: 252, distance: 236.9
click at [451, 252] on ul "Insured's Contact (name, phone number and email) to onboard to Anzen risk manag…" at bounding box center [535, 235] width 668 height 50
copy ul "Insured's Contact (name, phone number and email) to onboard to Anzen risk manag…"
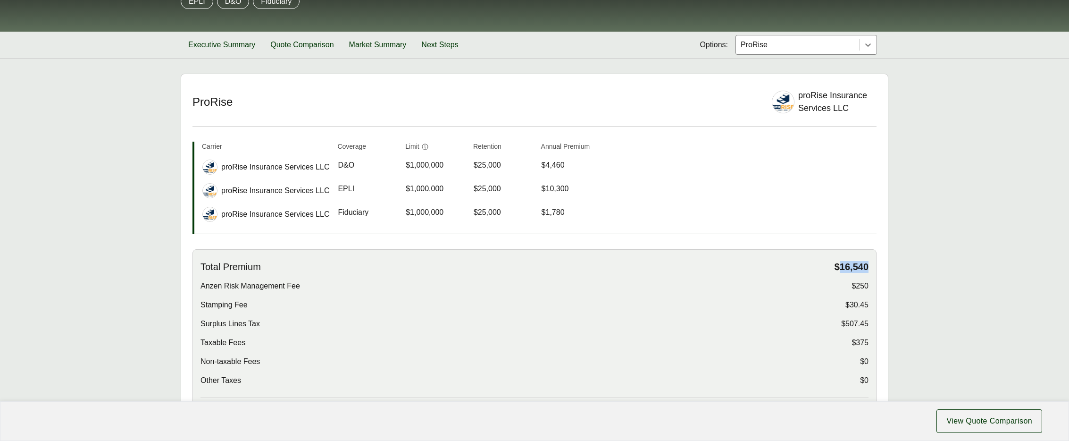
scroll to position [0, 0]
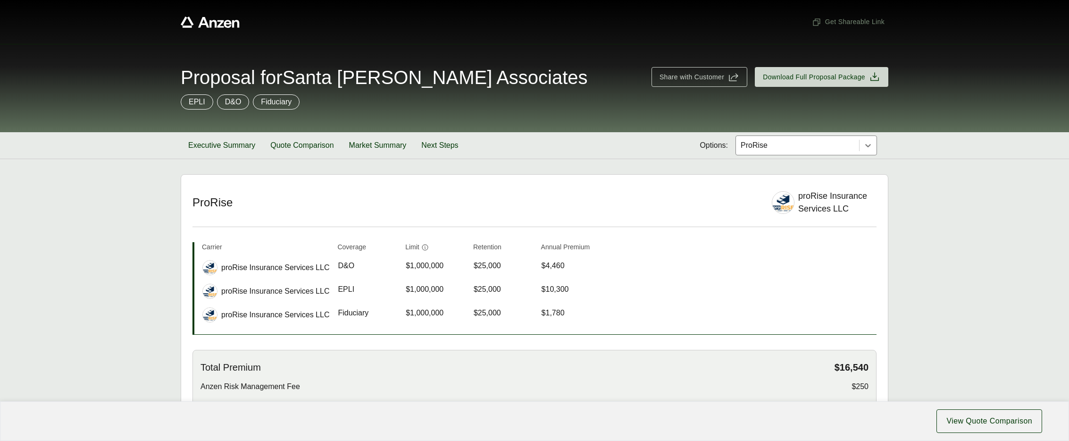
click at [773, 151] on div "ProRise" at bounding box center [797, 145] width 123 height 19
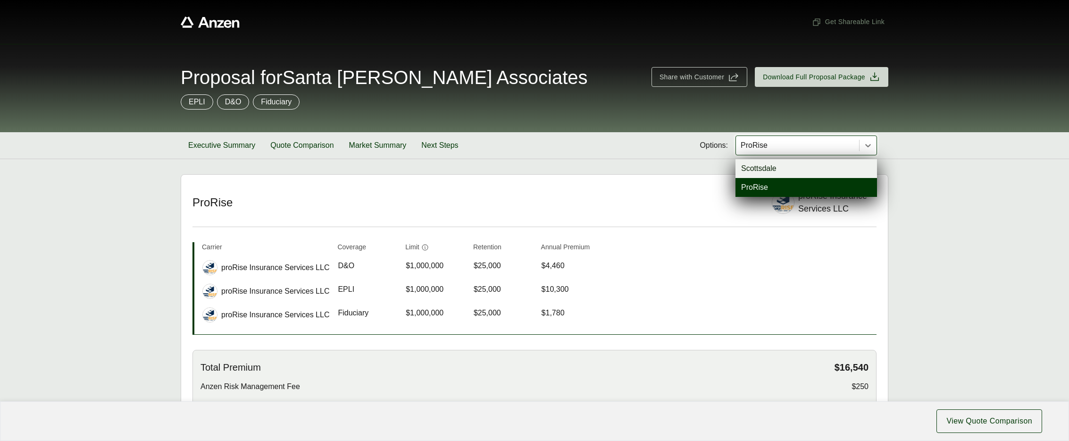
click at [772, 167] on div "Scottsdale" at bounding box center [807, 168] width 142 height 19
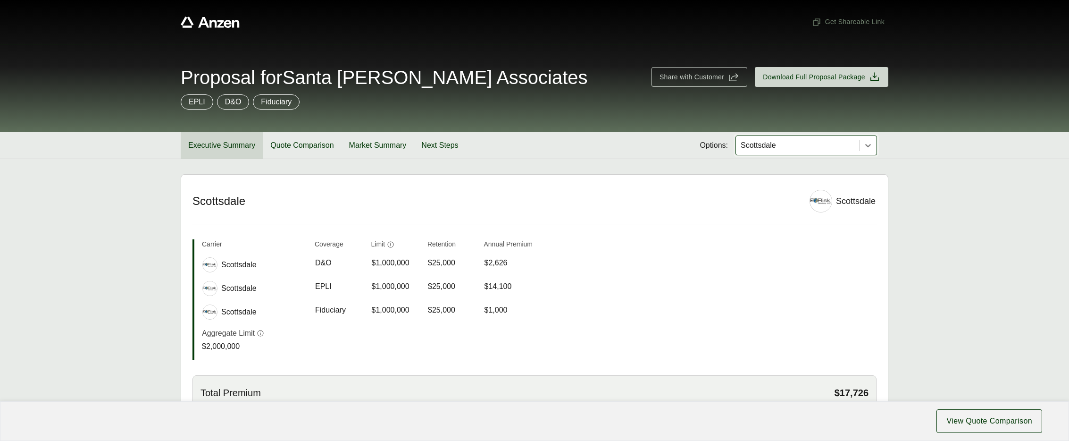
click at [262, 147] on button "Executive Summary" at bounding box center [222, 145] width 82 height 26
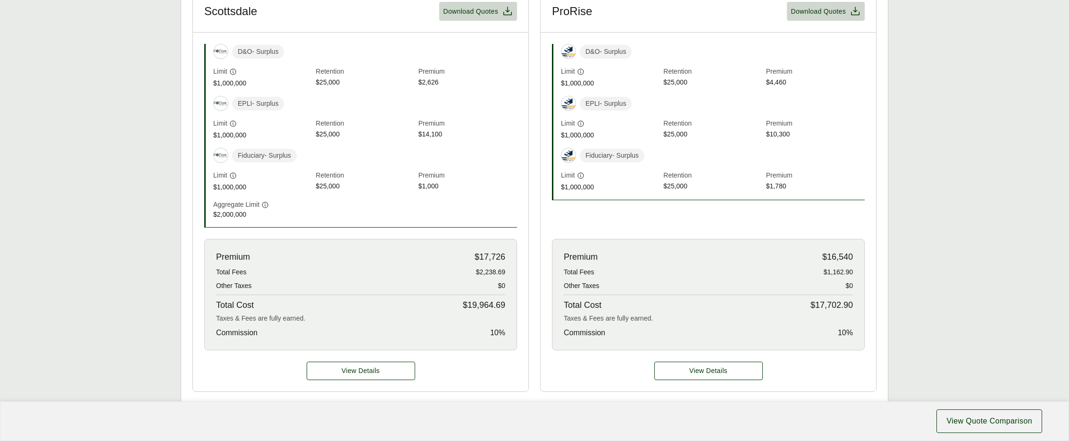
scroll to position [321, 0]
click at [366, 371] on span "View Details" at bounding box center [361, 370] width 38 height 10
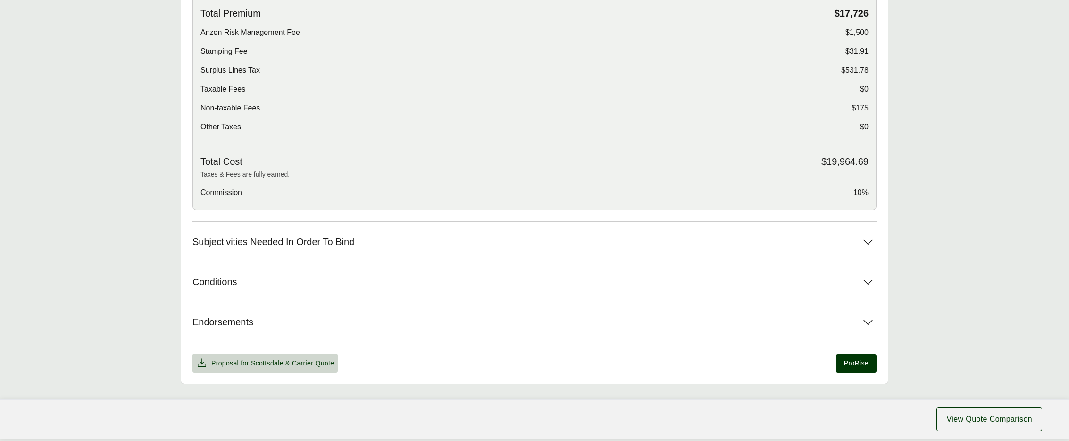
scroll to position [381, 0]
click at [584, 238] on button "Subjectivities Needed In Order To Bind" at bounding box center [535, 240] width 684 height 40
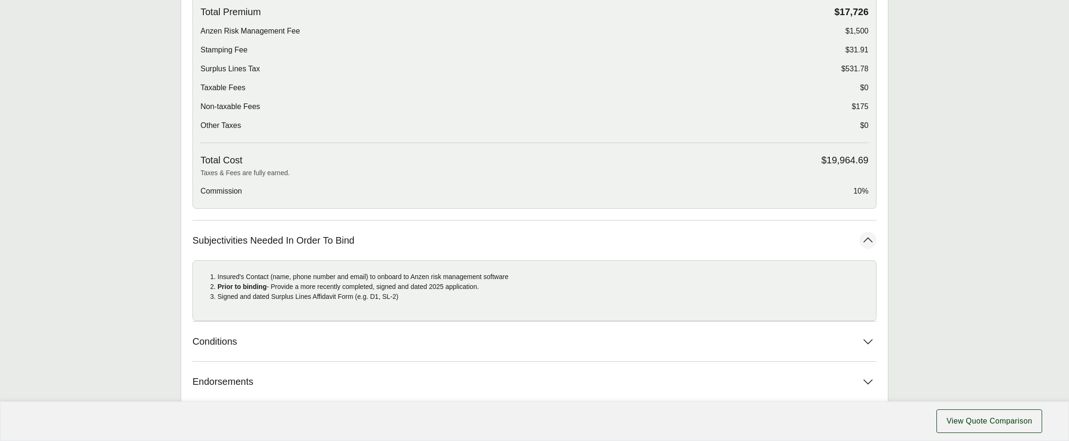
click at [584, 238] on button "Subjectivities Needed In Order To Bind" at bounding box center [535, 240] width 684 height 40
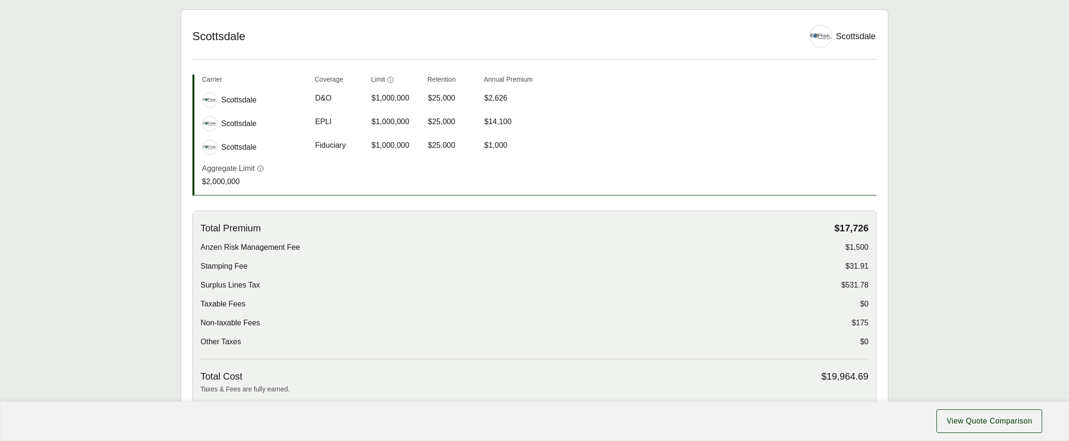
scroll to position [150, 0]
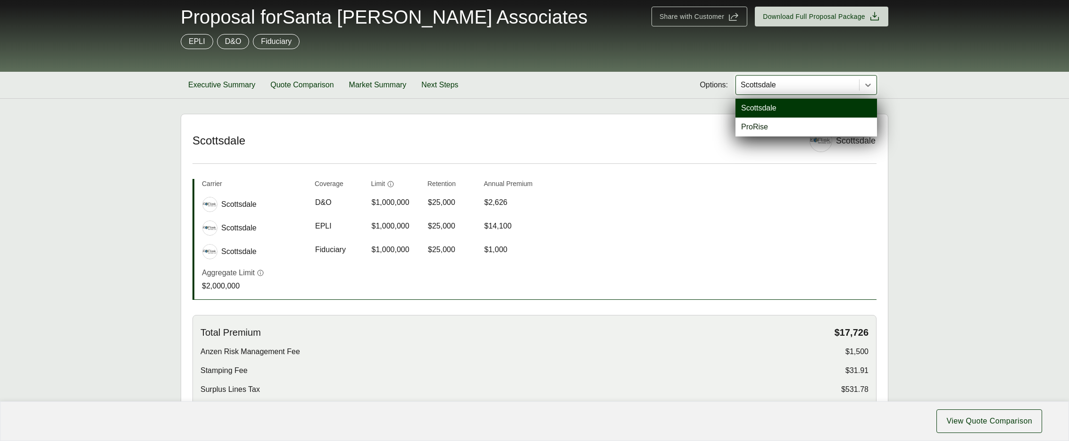
scroll to position [0, 0]
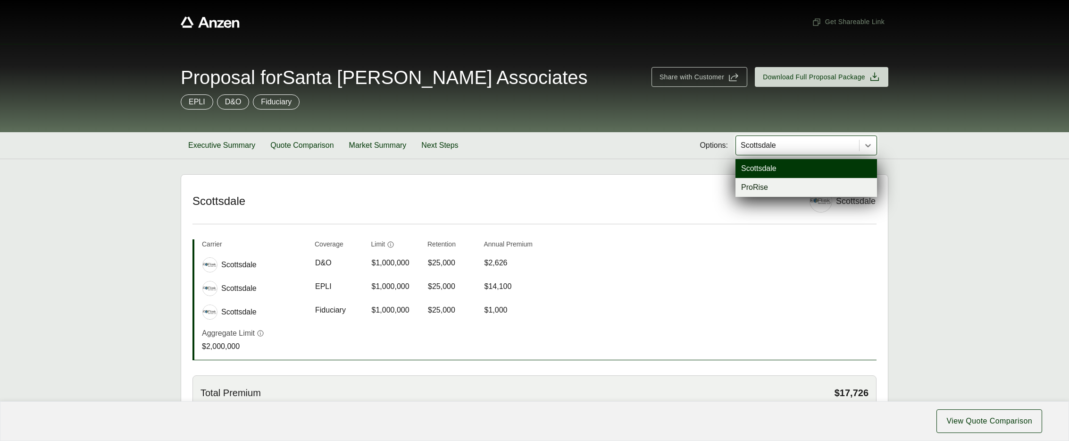
click at [757, 191] on div "ProRise" at bounding box center [807, 187] width 142 height 19
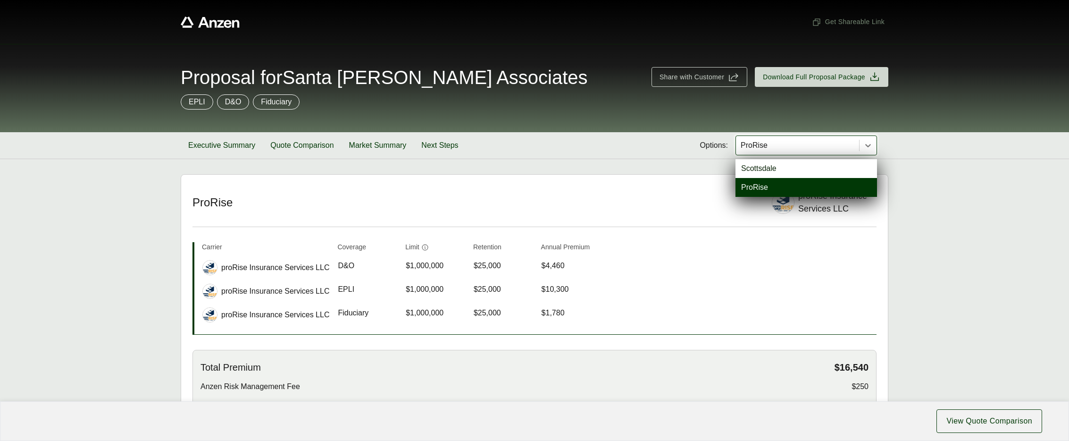
click at [857, 150] on div "ProRise" at bounding box center [797, 145] width 123 height 19
click at [847, 165] on div "Scottsdale" at bounding box center [807, 168] width 142 height 19
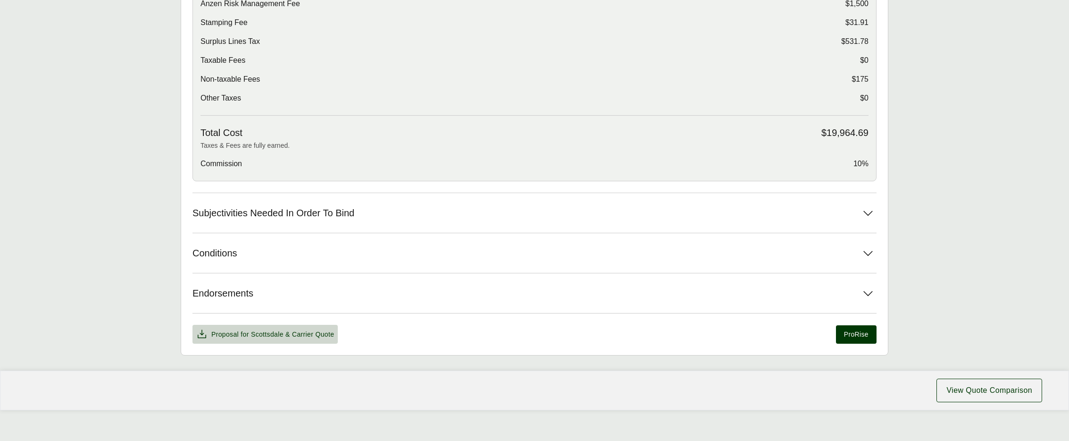
scroll to position [415, 0]
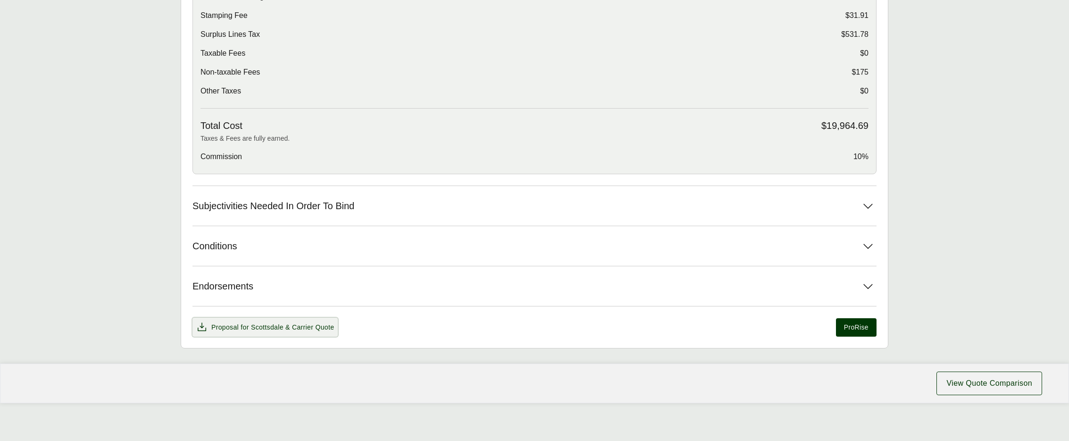
click at [308, 330] on span "& Carrier Quote" at bounding box center [309, 327] width 49 height 8
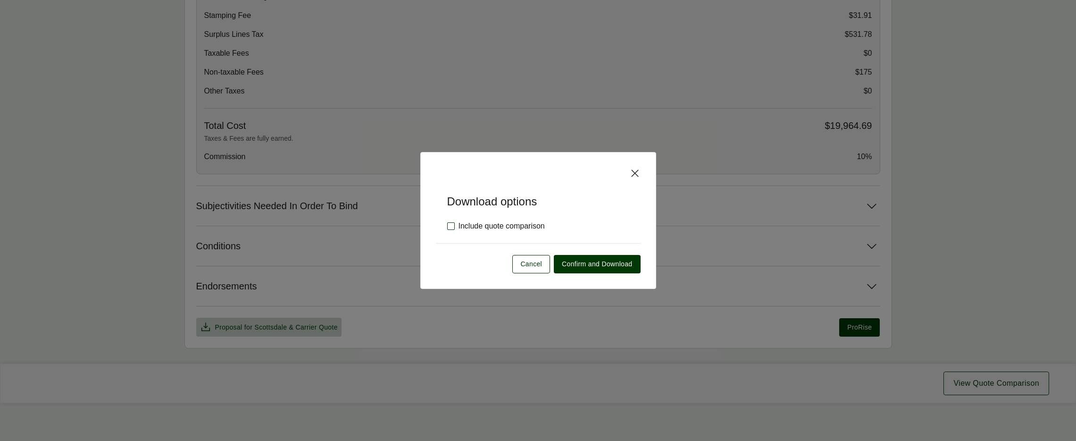
click at [505, 228] on label "Include quote comparison" at bounding box center [496, 225] width 98 height 11
click at [603, 267] on span "Confirm and Download" at bounding box center [597, 264] width 70 height 10
